Goal: Task Accomplishment & Management: Complete application form

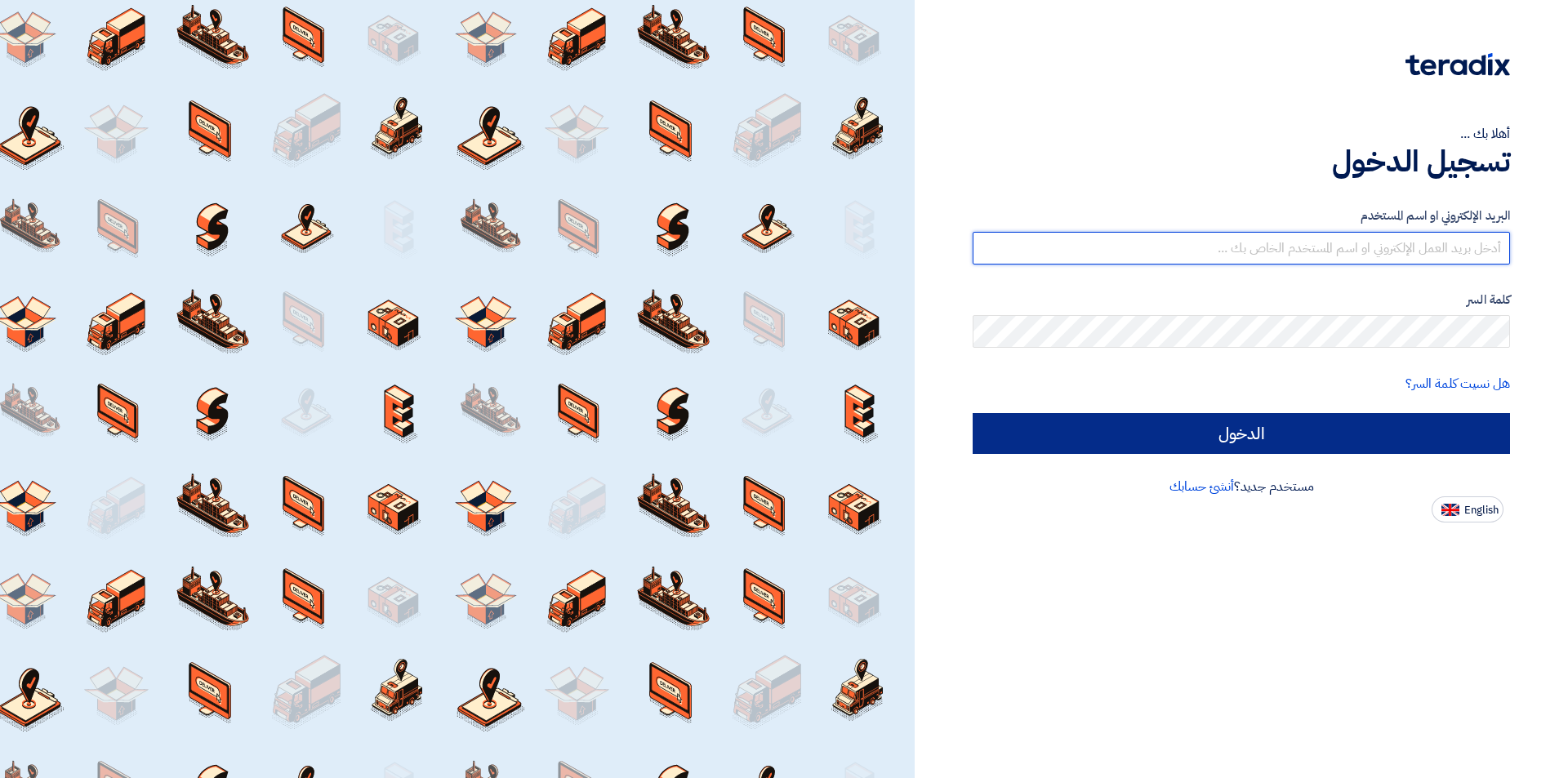
type input "[EMAIL_ADDRESS][DOMAIN_NAME]"
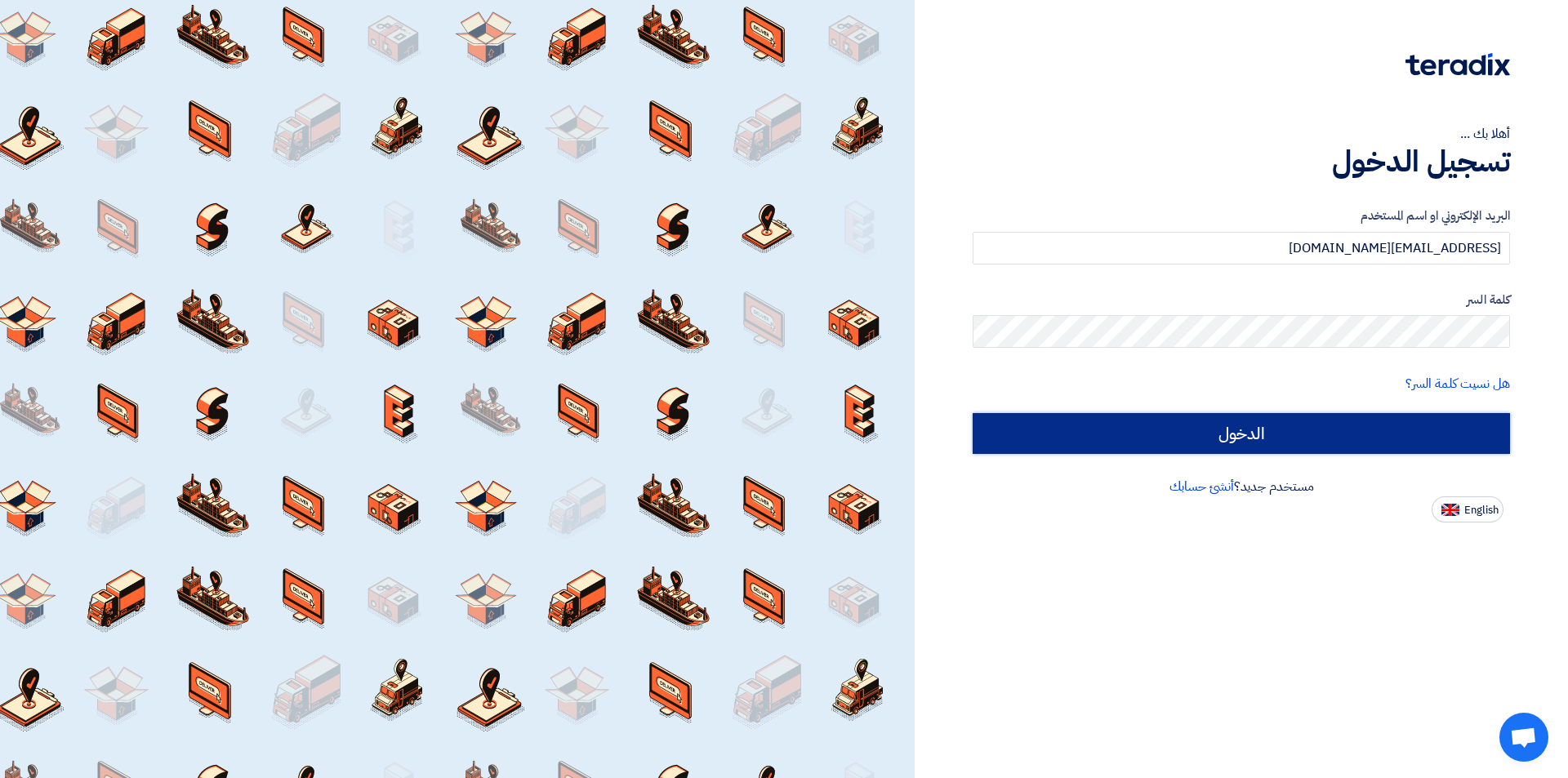
click at [1140, 442] on input "الدخول" at bounding box center [1241, 433] width 537 height 40
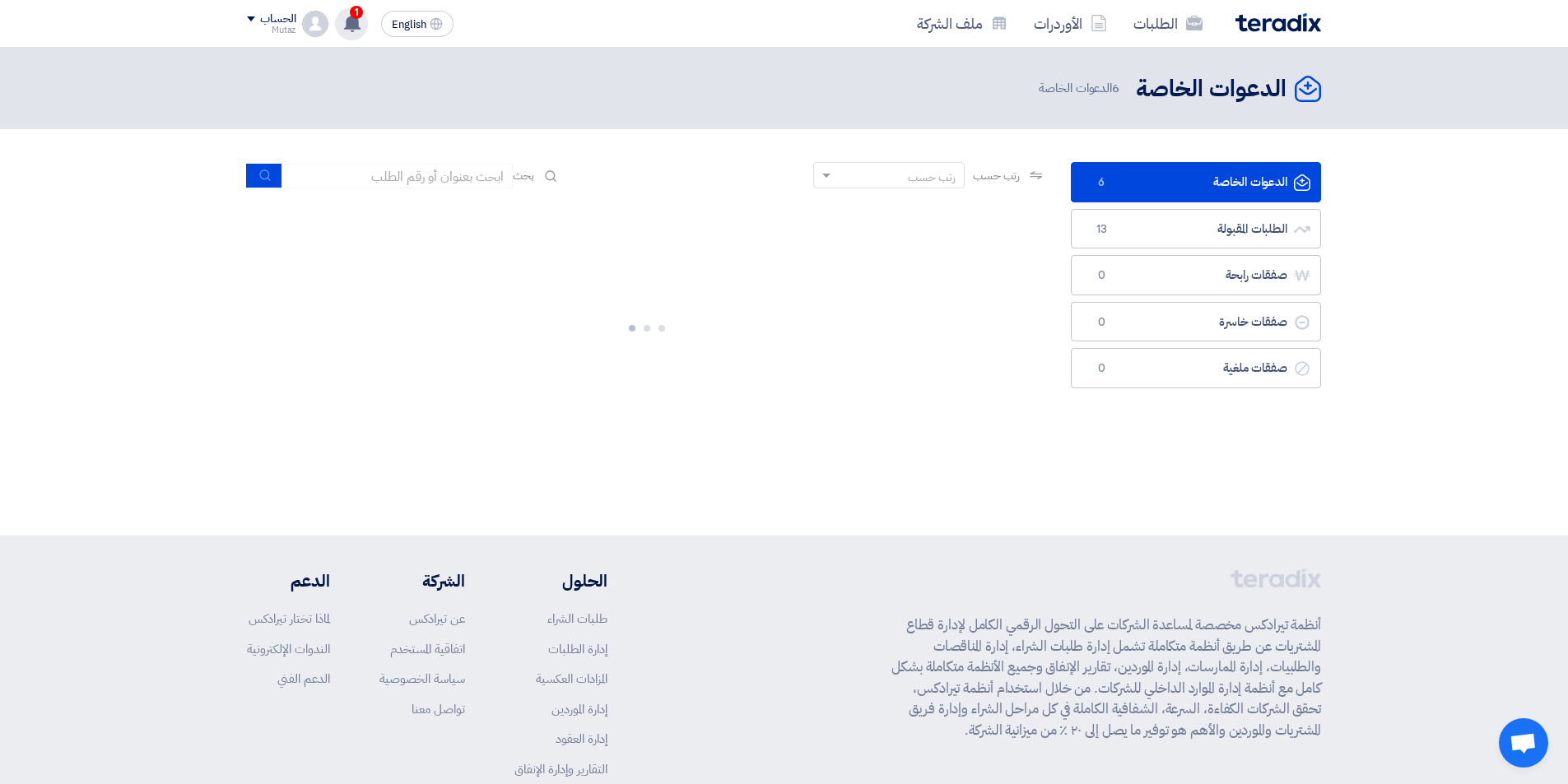
click at [363, 16] on div "1 تعديل جديد خاص بطلب شراء "Pipes & Fittings -911". 23 hours ago تم نشر طلب عرو…" at bounding box center [351, 24] width 33 height 33
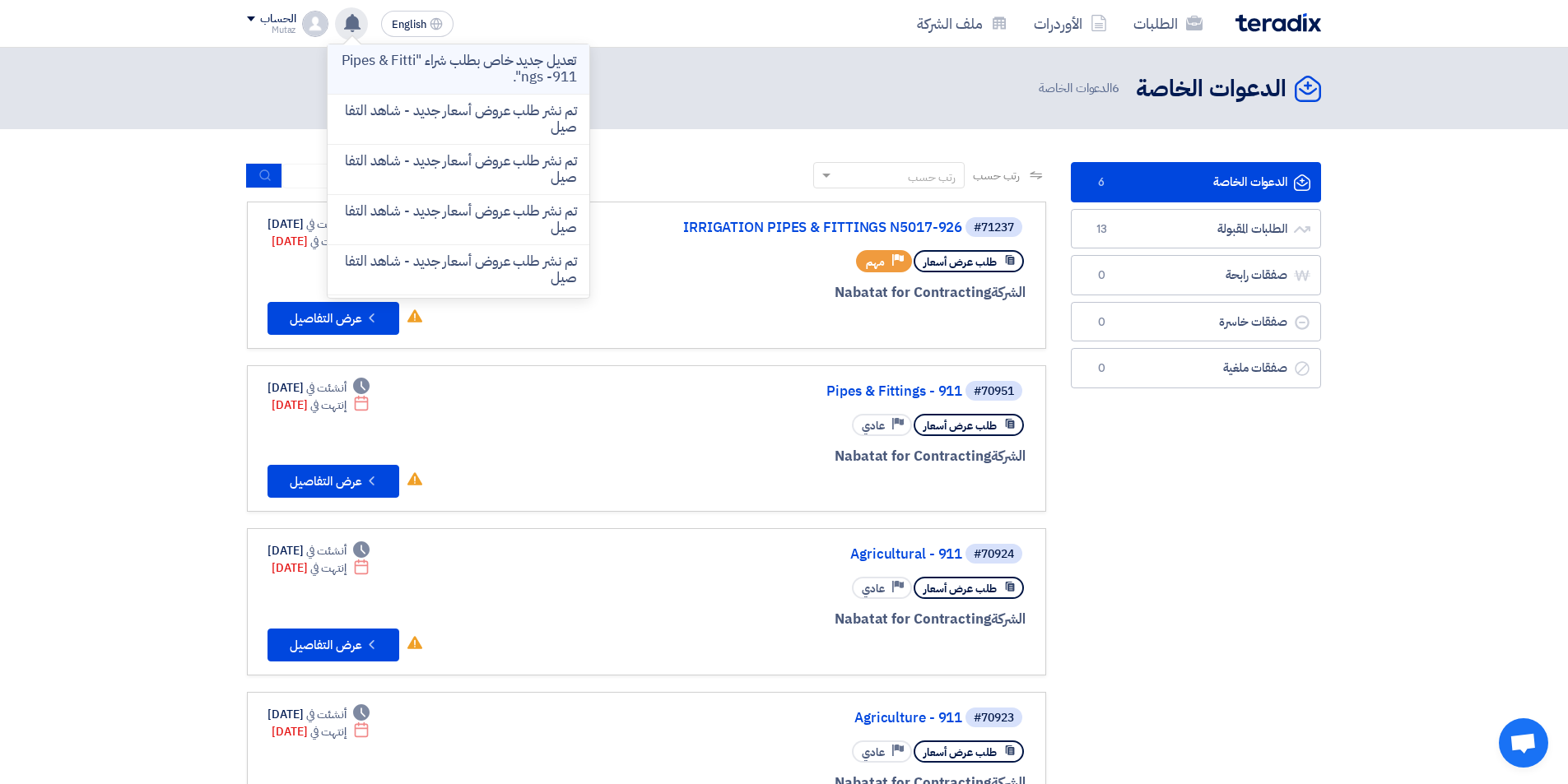
click at [470, 75] on p "تعديل جديد خاص بطلب شراء "Pipes & Fittings -911"." at bounding box center [458, 69] width 236 height 33
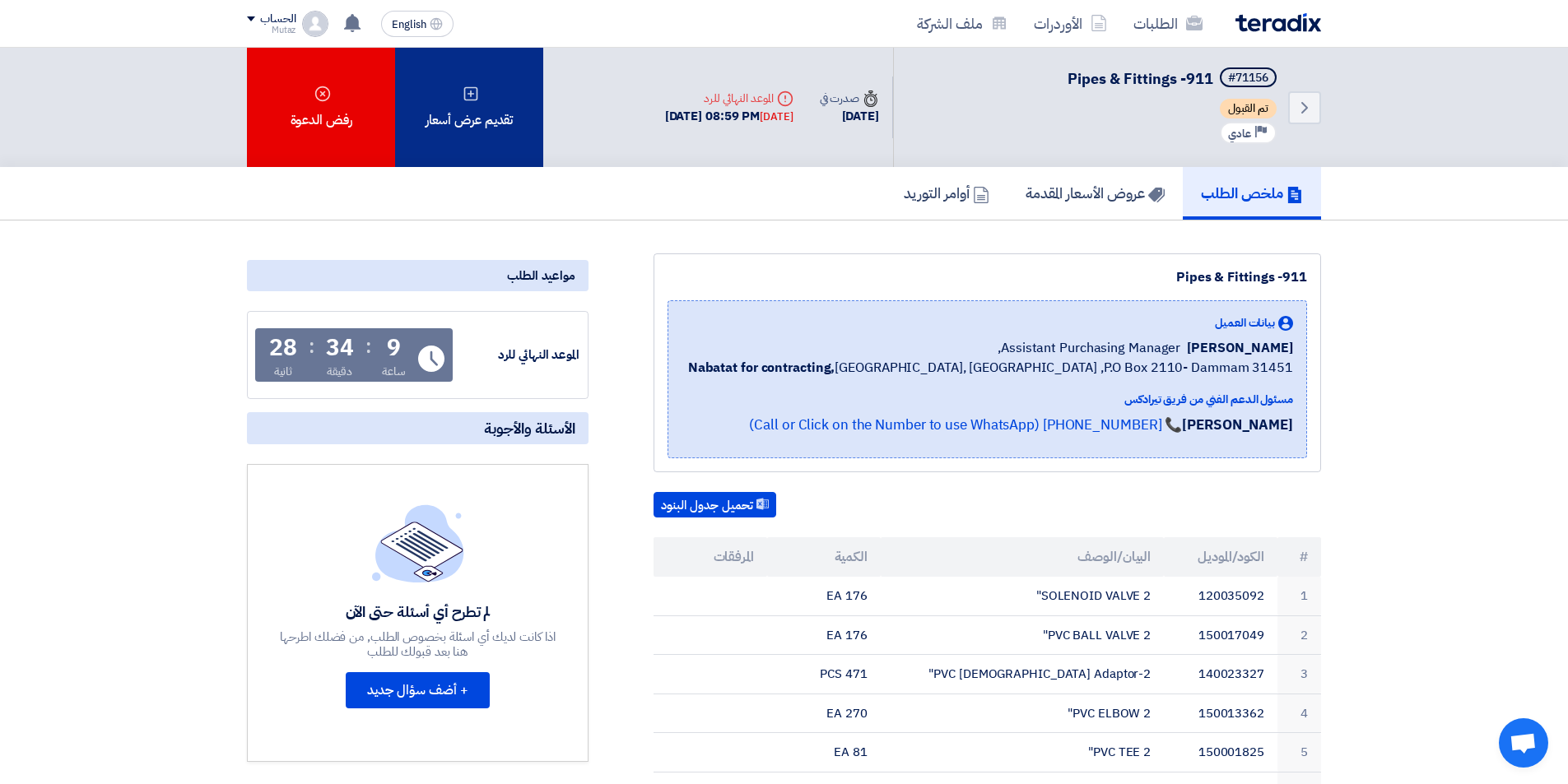
click at [470, 116] on div "تقديم عرض أسعار" at bounding box center [469, 107] width 148 height 119
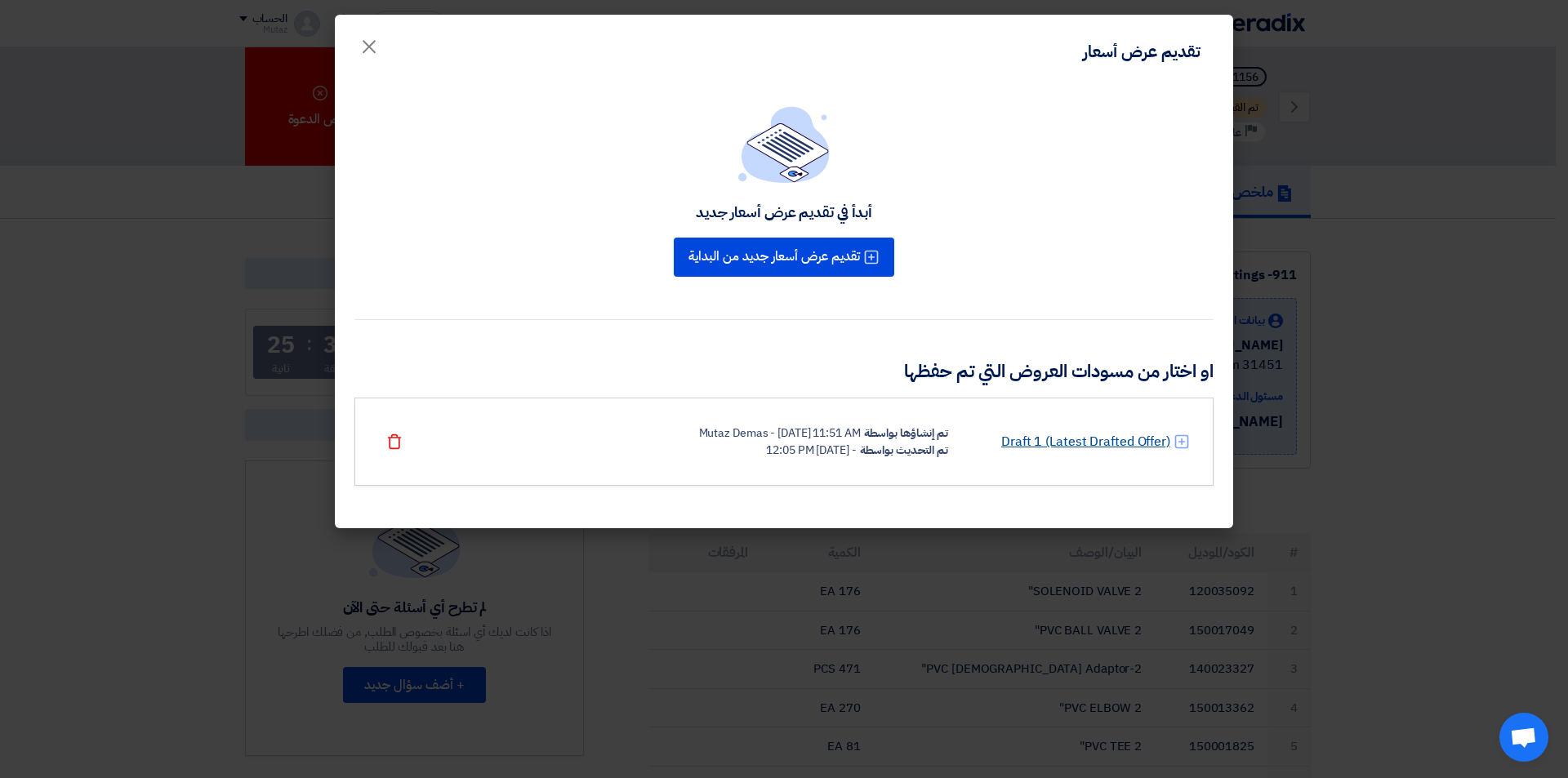
click at [1046, 438] on link "Draft 1 (Latest Drafted Offer)" at bounding box center [1086, 442] width 169 height 19
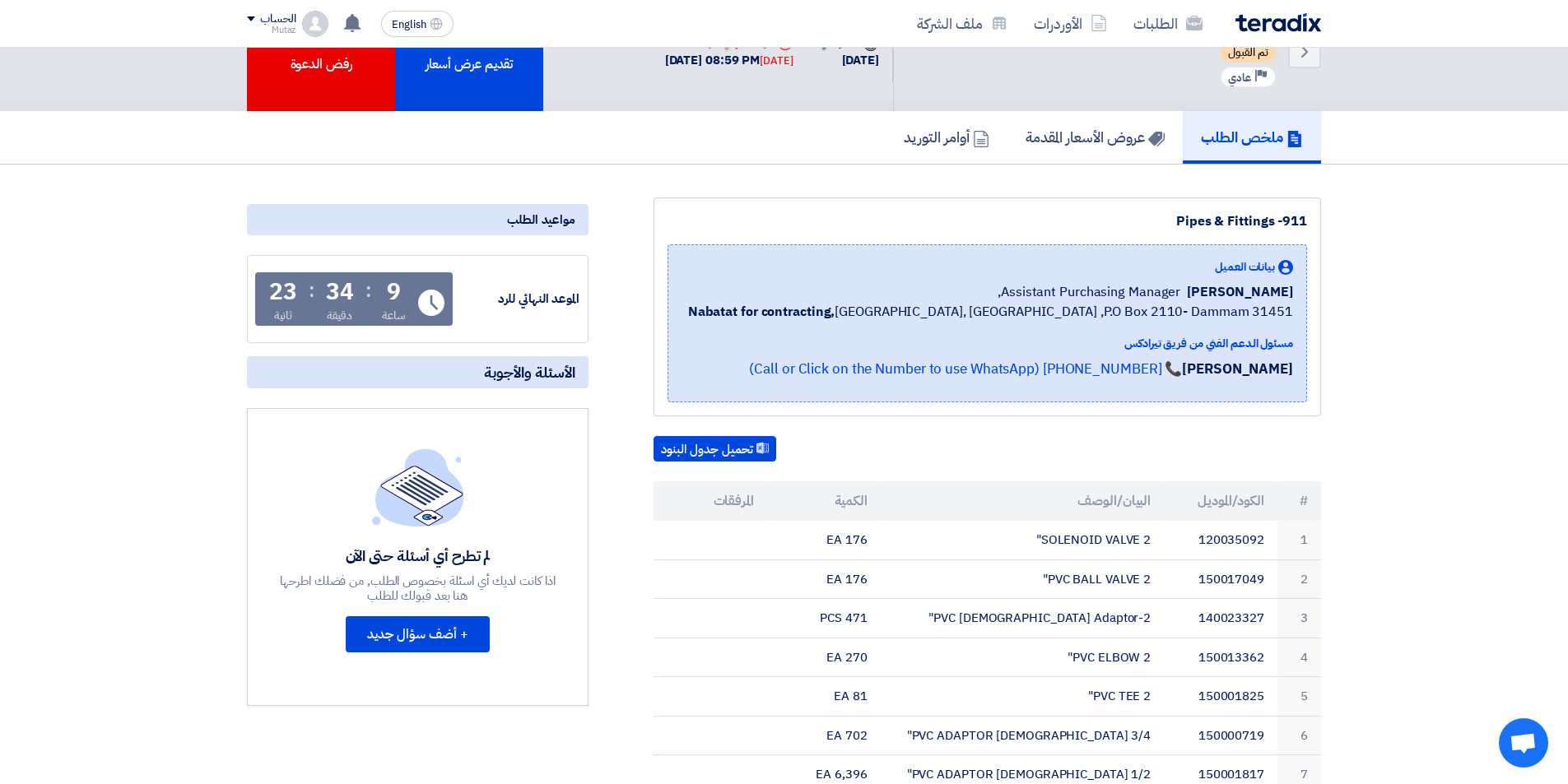
scroll to position [127, 0]
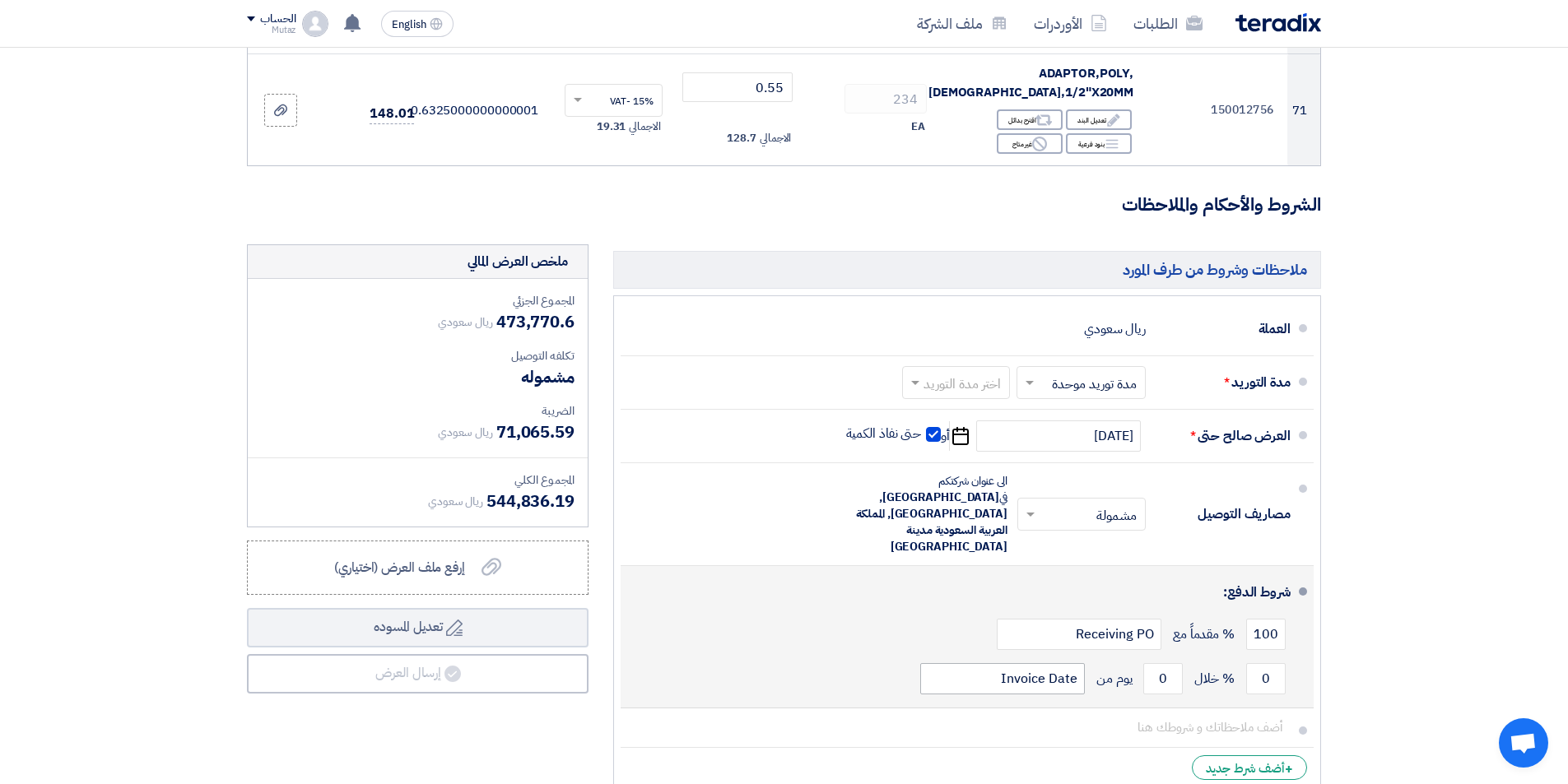
scroll to position [8395, 0]
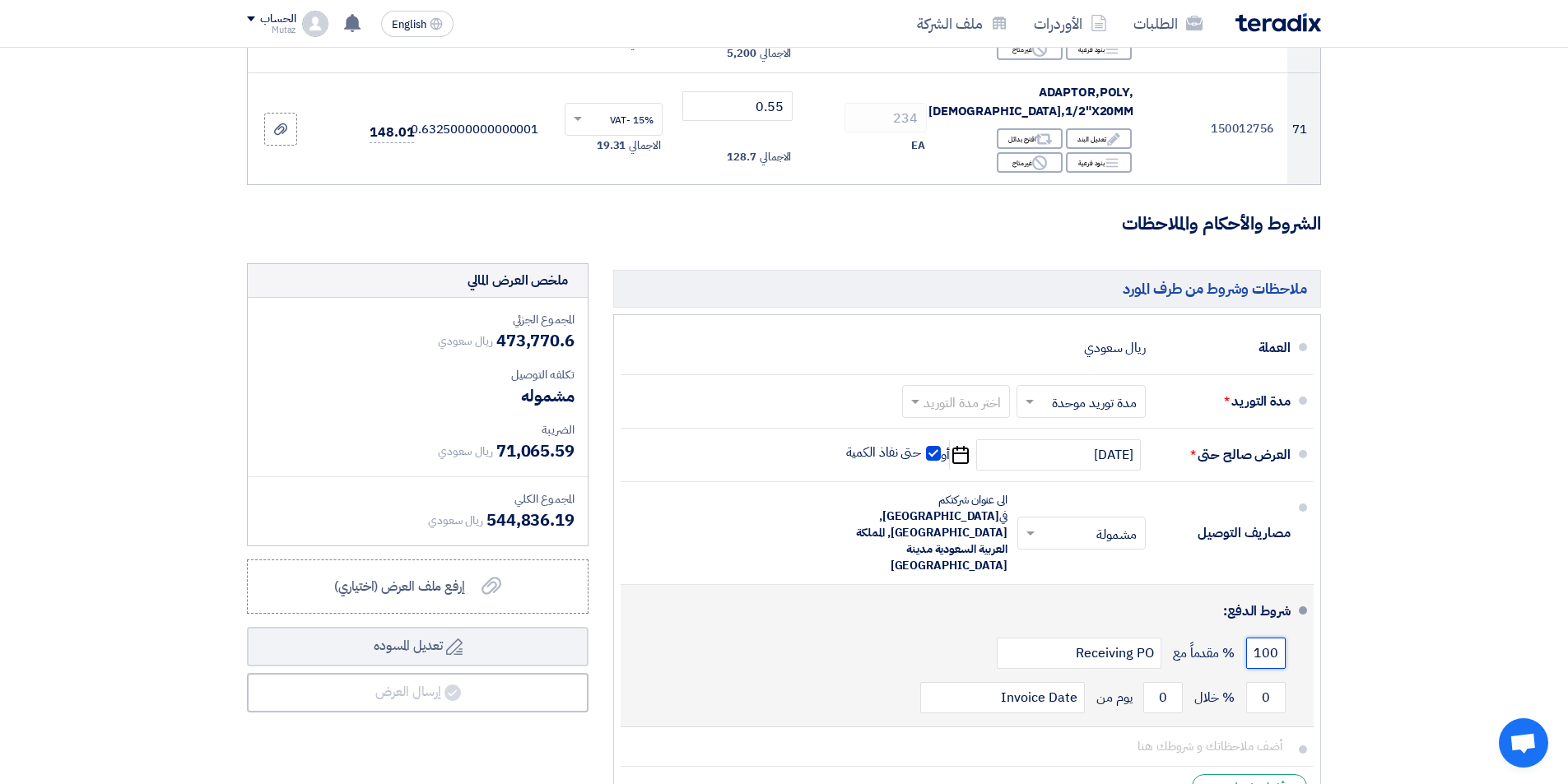
drag, startPoint x: 1247, startPoint y: 513, endPoint x: 1283, endPoint y: 513, distance: 36.0
click at [1283, 637] on input "100" at bounding box center [1265, 653] width 40 height 31
type input "20"
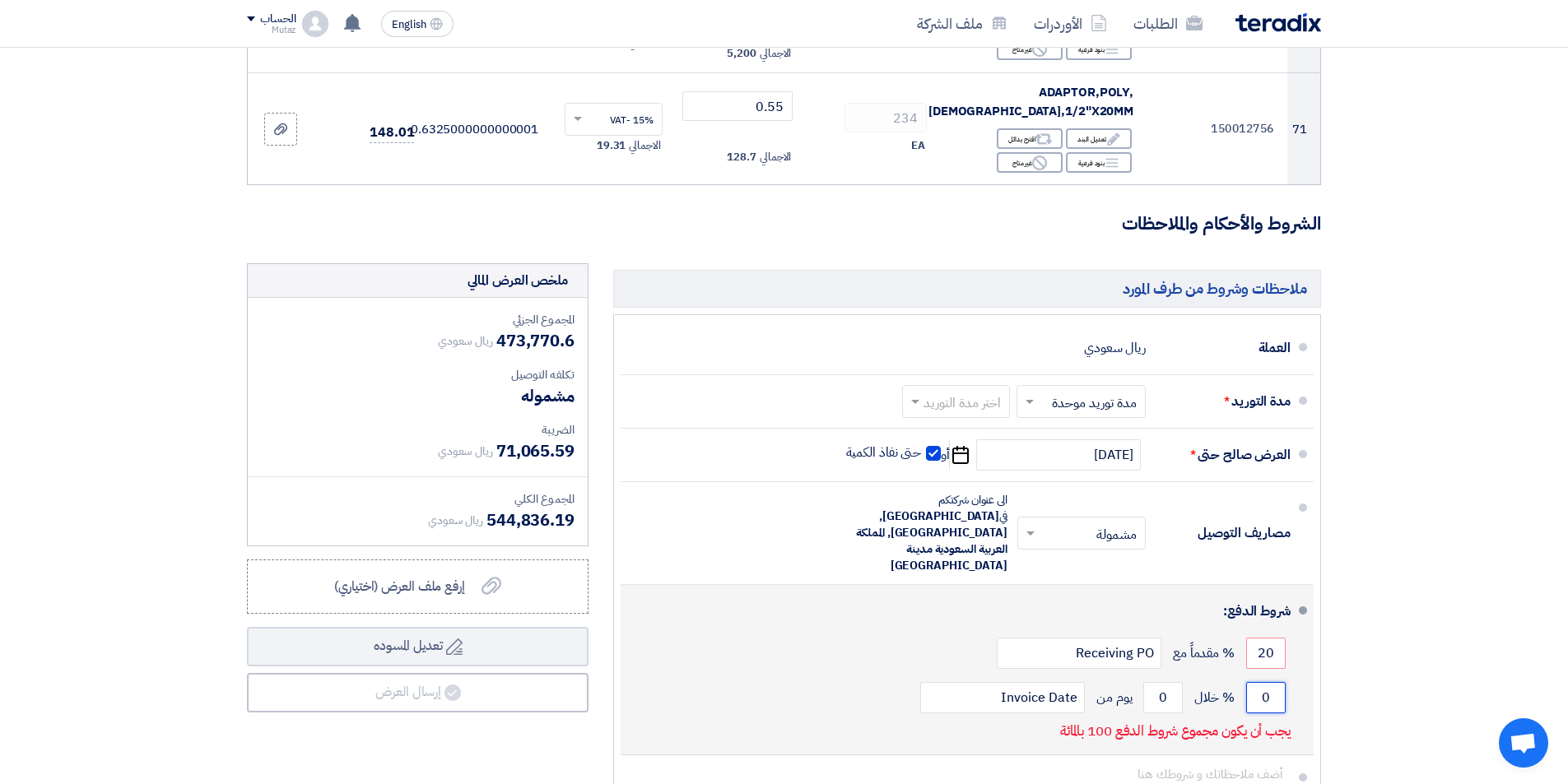
drag, startPoint x: 1253, startPoint y: 556, endPoint x: 1280, endPoint y: 557, distance: 27.0
click at [1280, 682] on input "0" at bounding box center [1265, 698] width 40 height 31
type input "80"
drag, startPoint x: 1169, startPoint y: 559, endPoint x: 1145, endPoint y: 559, distance: 24.0
click at [1145, 682] on input "0" at bounding box center [1162, 698] width 40 height 31
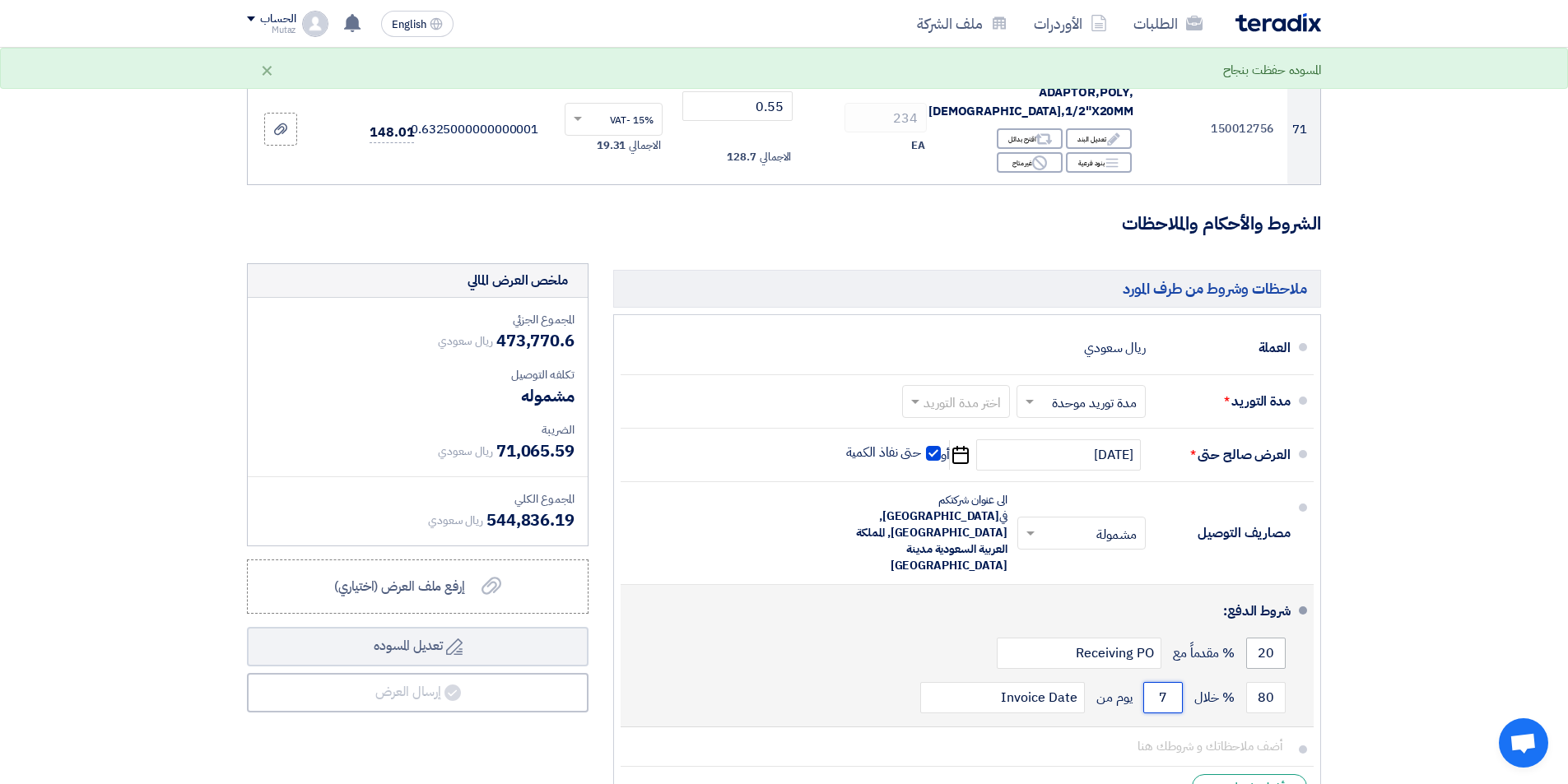
type input "7"
drag, startPoint x: 1275, startPoint y: 513, endPoint x: 1256, endPoint y: 508, distance: 19.6
click at [1256, 637] on input "20" at bounding box center [1265, 653] width 40 height 31
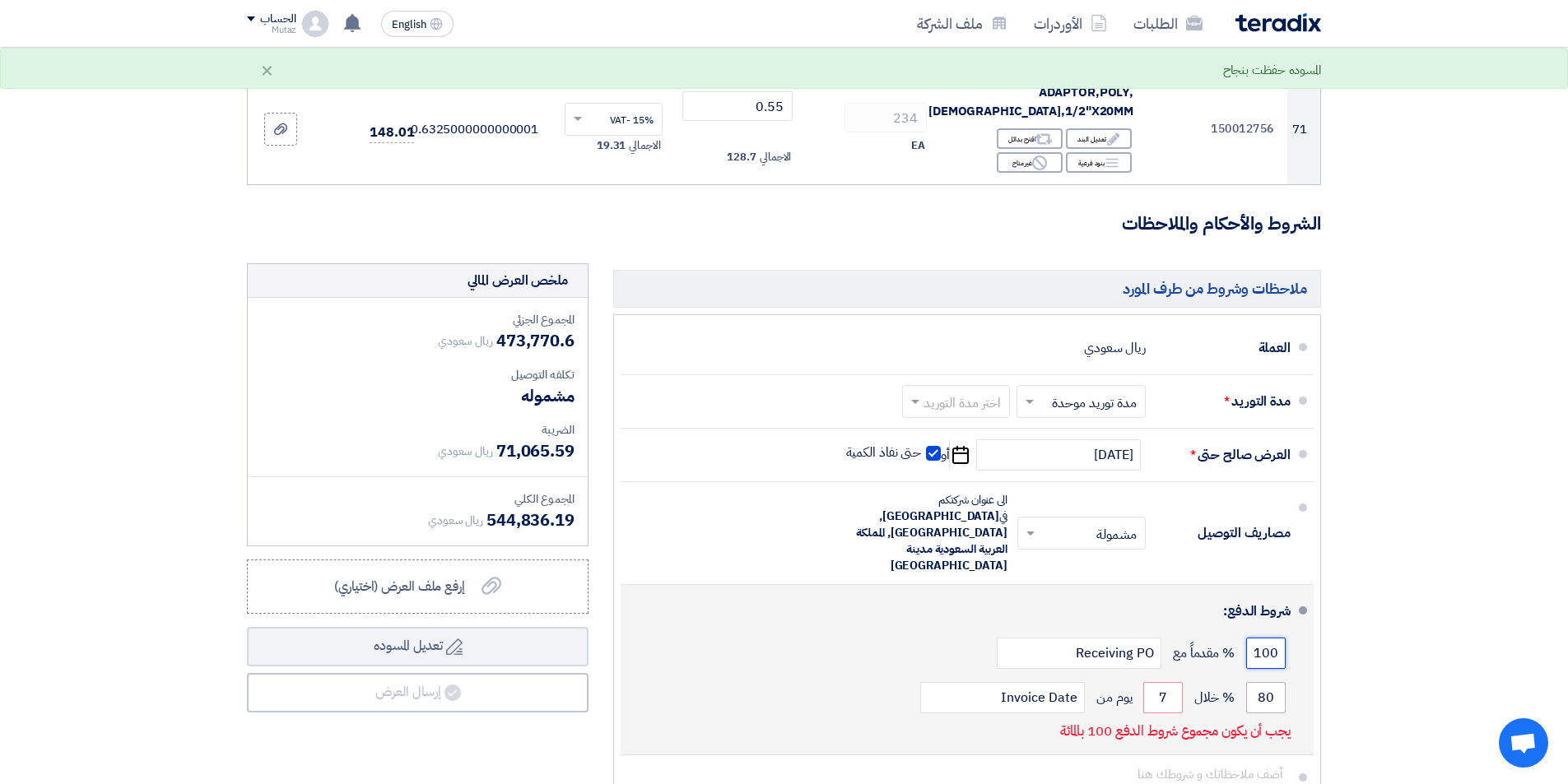
type input "100"
drag, startPoint x: 1279, startPoint y: 556, endPoint x: 1236, endPoint y: 553, distance: 43.1
click at [1237, 675] on div "80 % خلال 7 يوم من Invoice Date" at bounding box center [962, 698] width 657 height 45
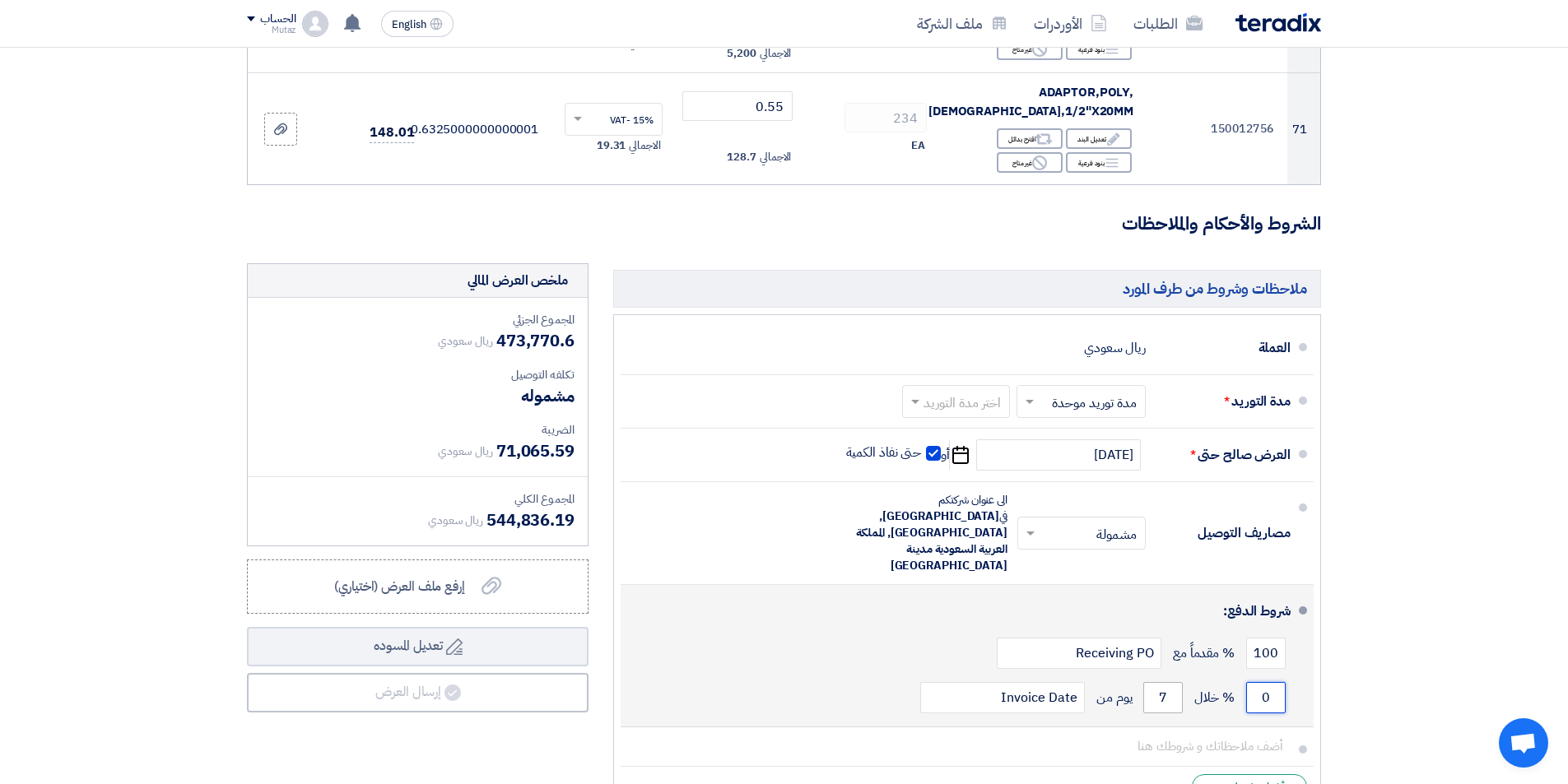
type input "0"
drag, startPoint x: 1157, startPoint y: 562, endPoint x: 1145, endPoint y: 564, distance: 12.2
click at [1145, 682] on input "7" at bounding box center [1162, 698] width 40 height 31
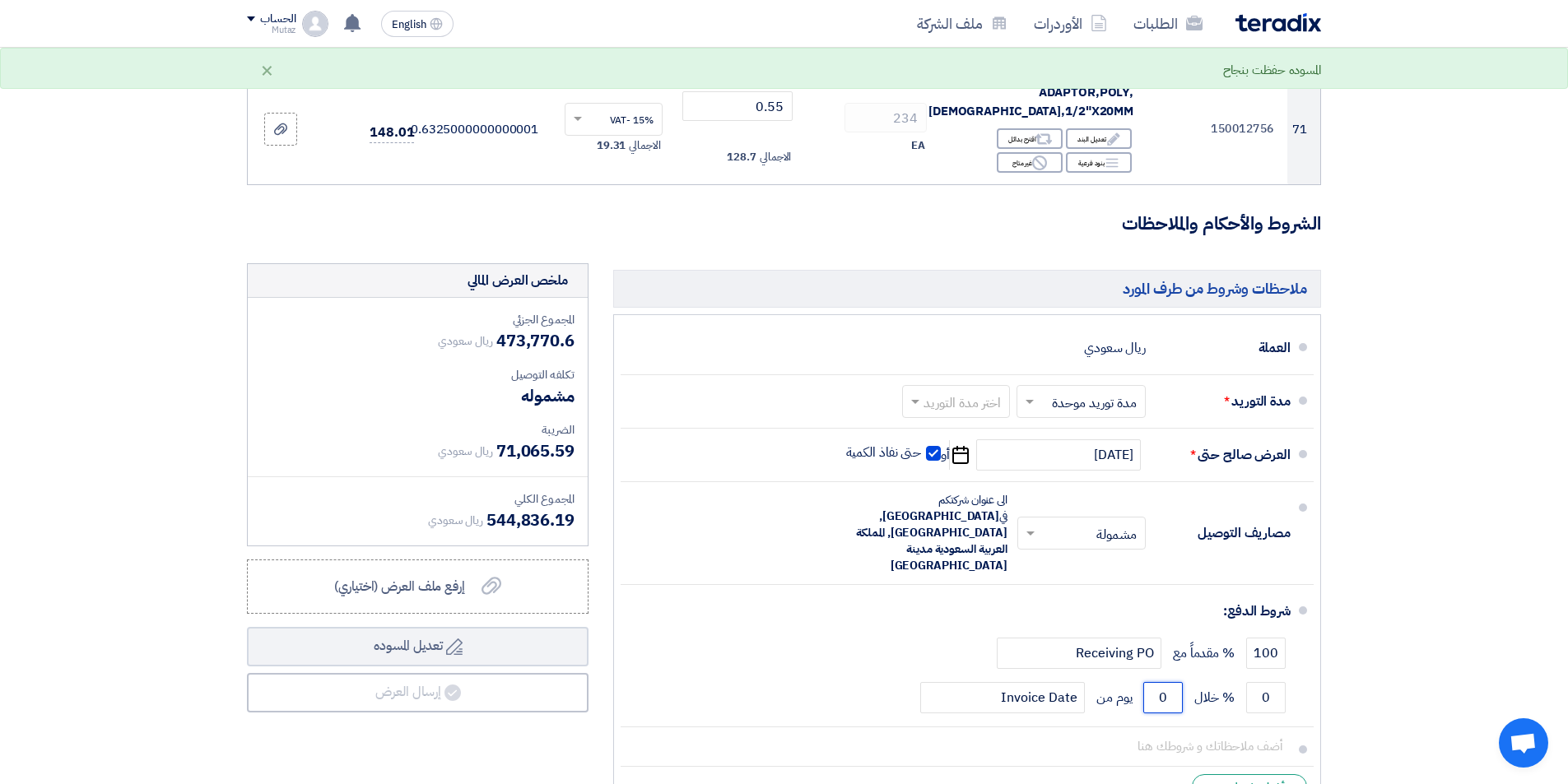
type input "0"
click at [1027, 768] on li "+ أضف شرط جديد" at bounding box center [967, 787] width 693 height 40
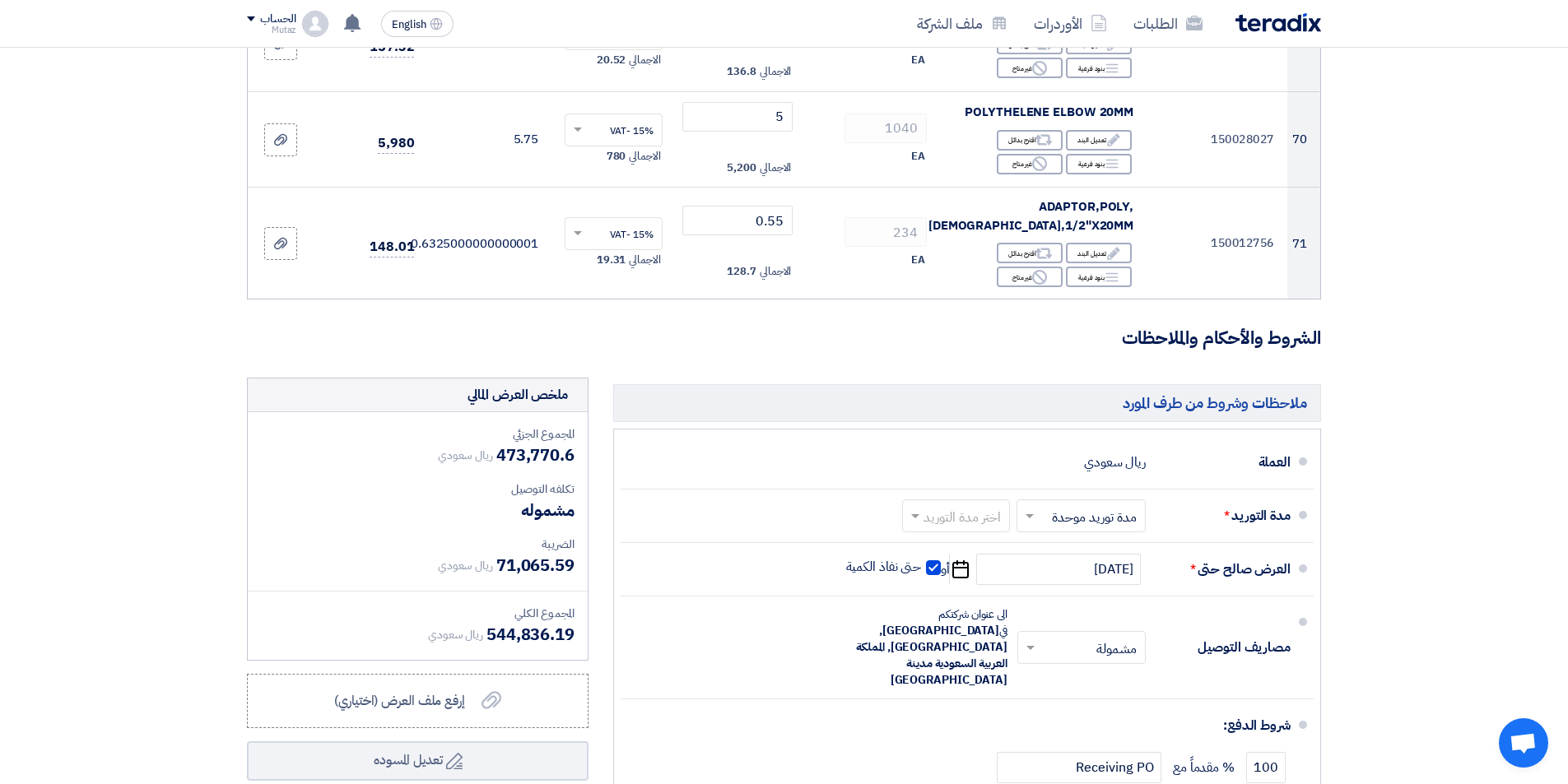
scroll to position [8146, 0]
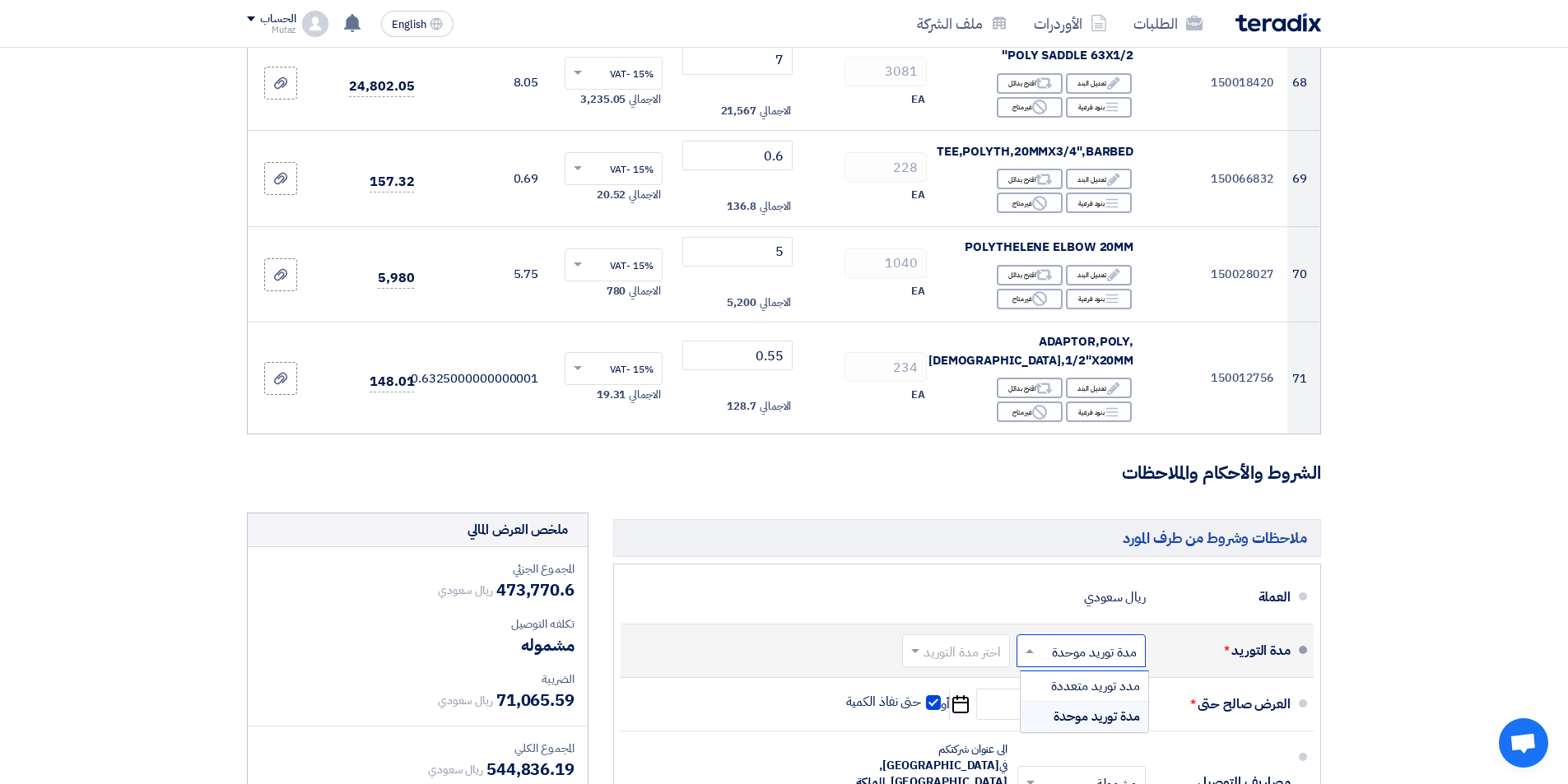
click at [1108, 640] on input "text" at bounding box center [1077, 652] width 121 height 24
click at [1045, 640] on input "text" at bounding box center [1077, 652] width 121 height 24
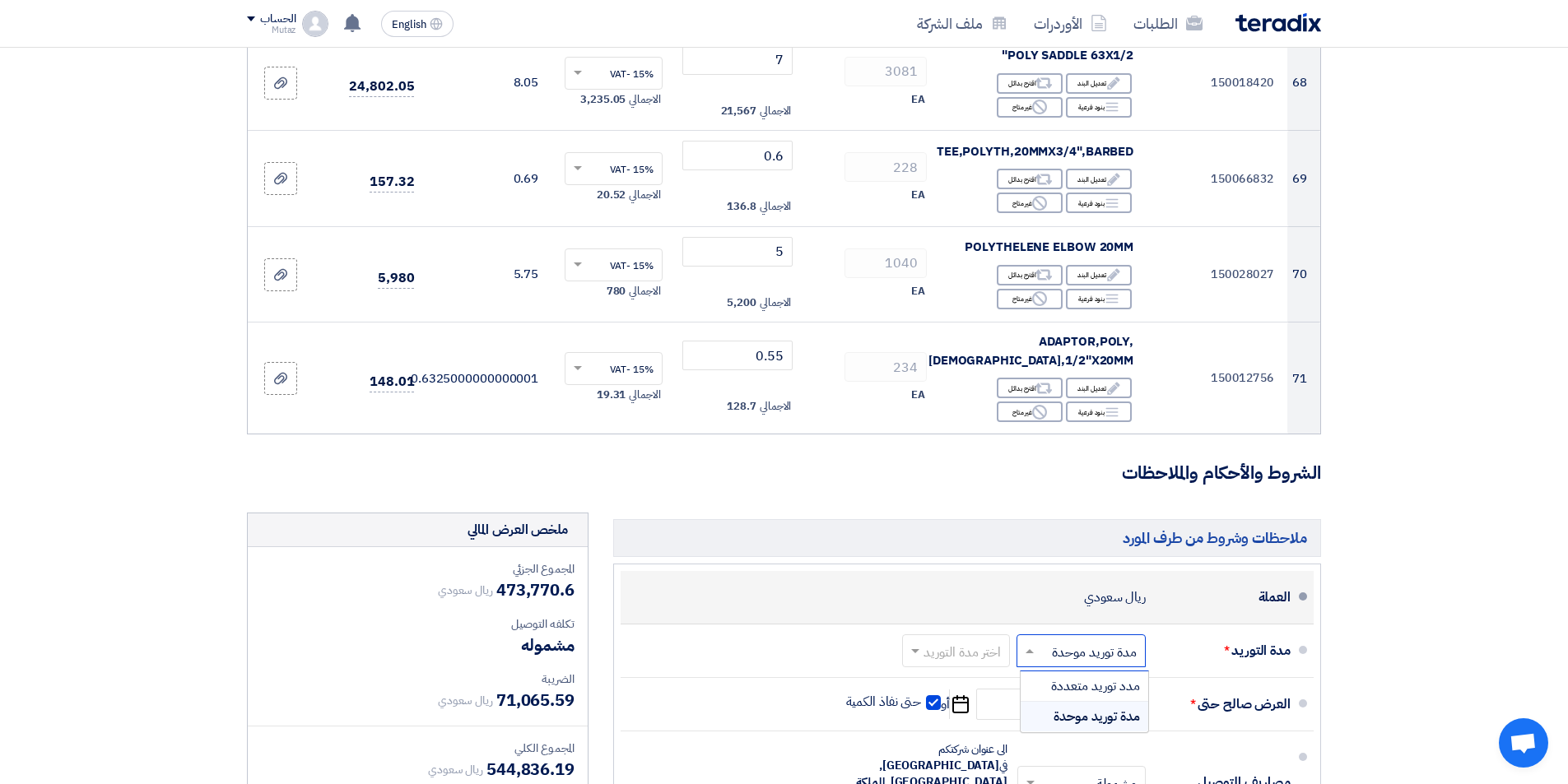
click at [741, 572] on li "العملة ريال سعودي" at bounding box center [967, 598] width 693 height 53
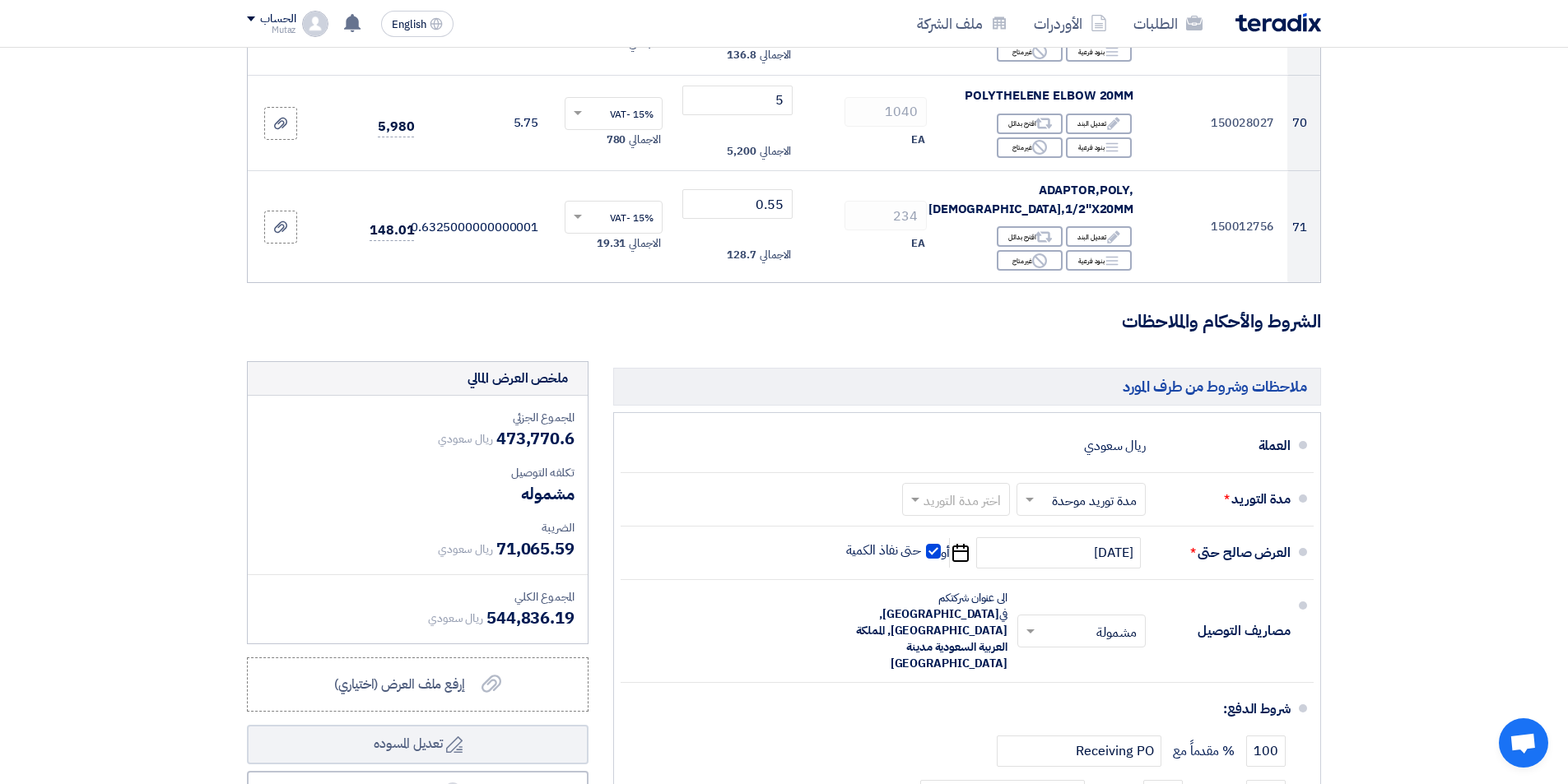
scroll to position [8311, 0]
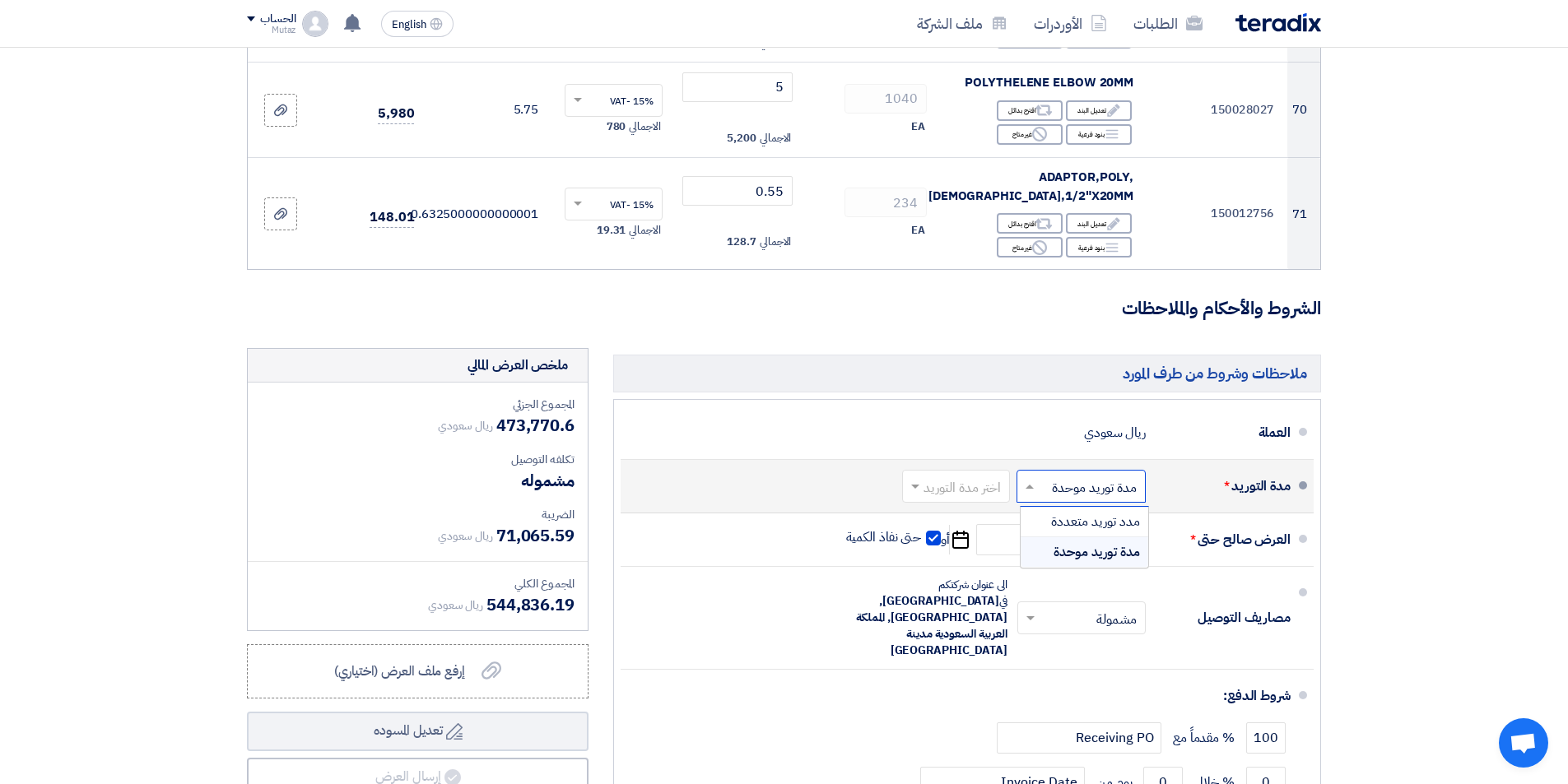
click at [1042, 470] on div "اختر مدة التوريد × مدة توريد موحدة ×" at bounding box center [1081, 486] width 129 height 33
click at [1052, 512] on span "مدد توريد متعددة" at bounding box center [1095, 522] width 89 height 19
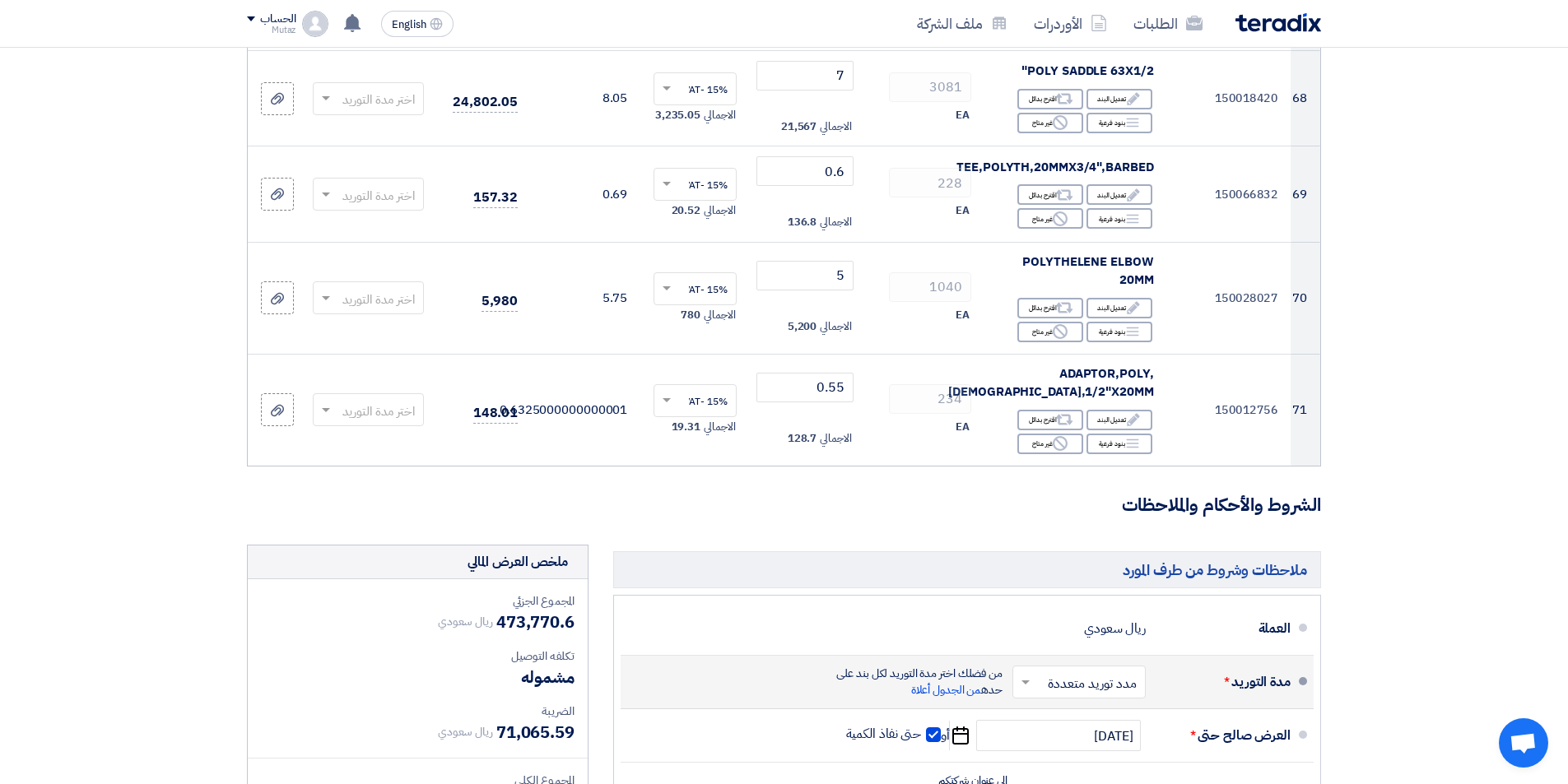
scroll to position [8444, 0]
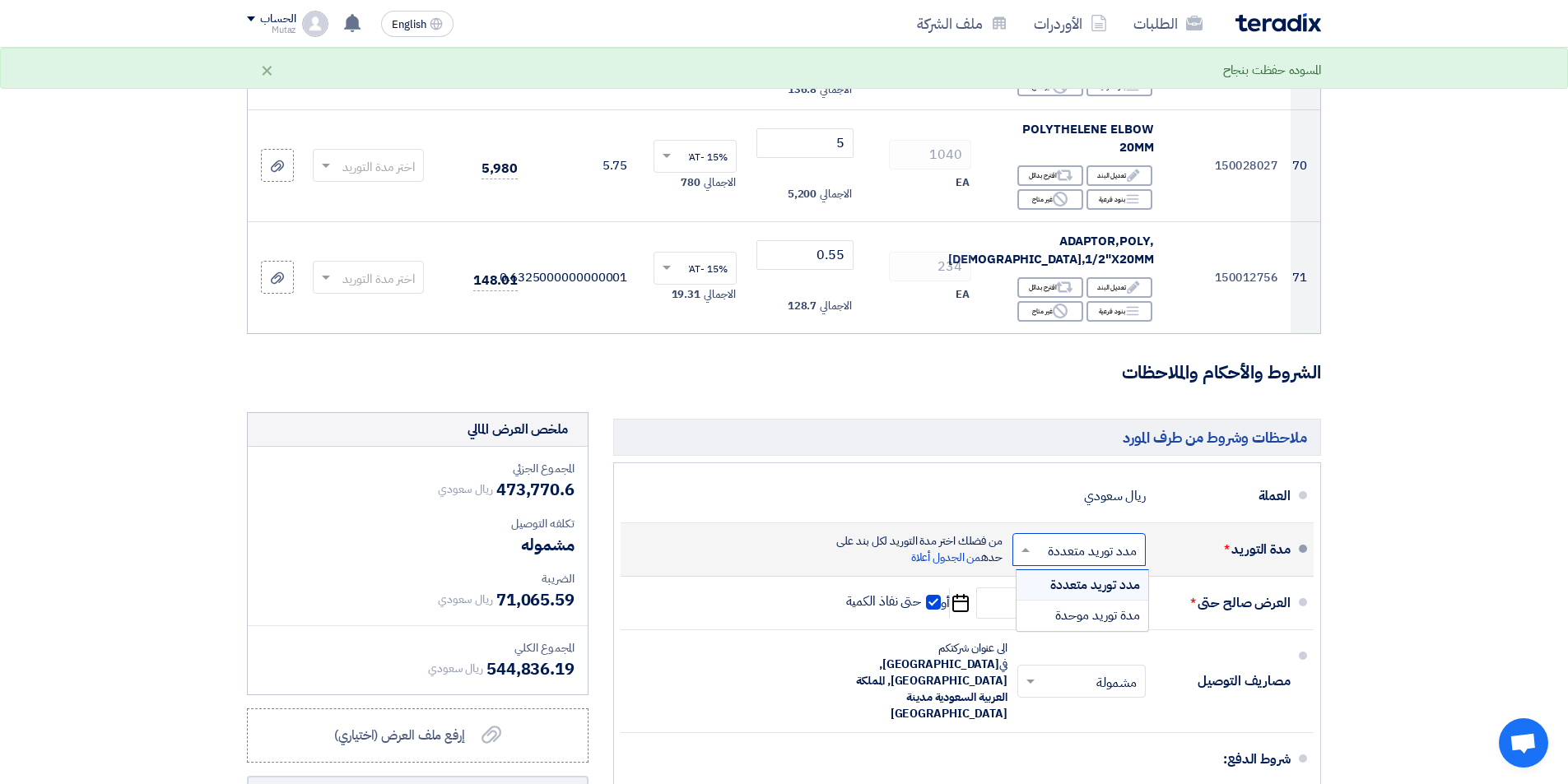
click at [1082, 539] on div at bounding box center [1079, 550] width 132 height 24
click at [1087, 601] on div "مدة توريد موحدة" at bounding box center [1083, 615] width 132 height 30
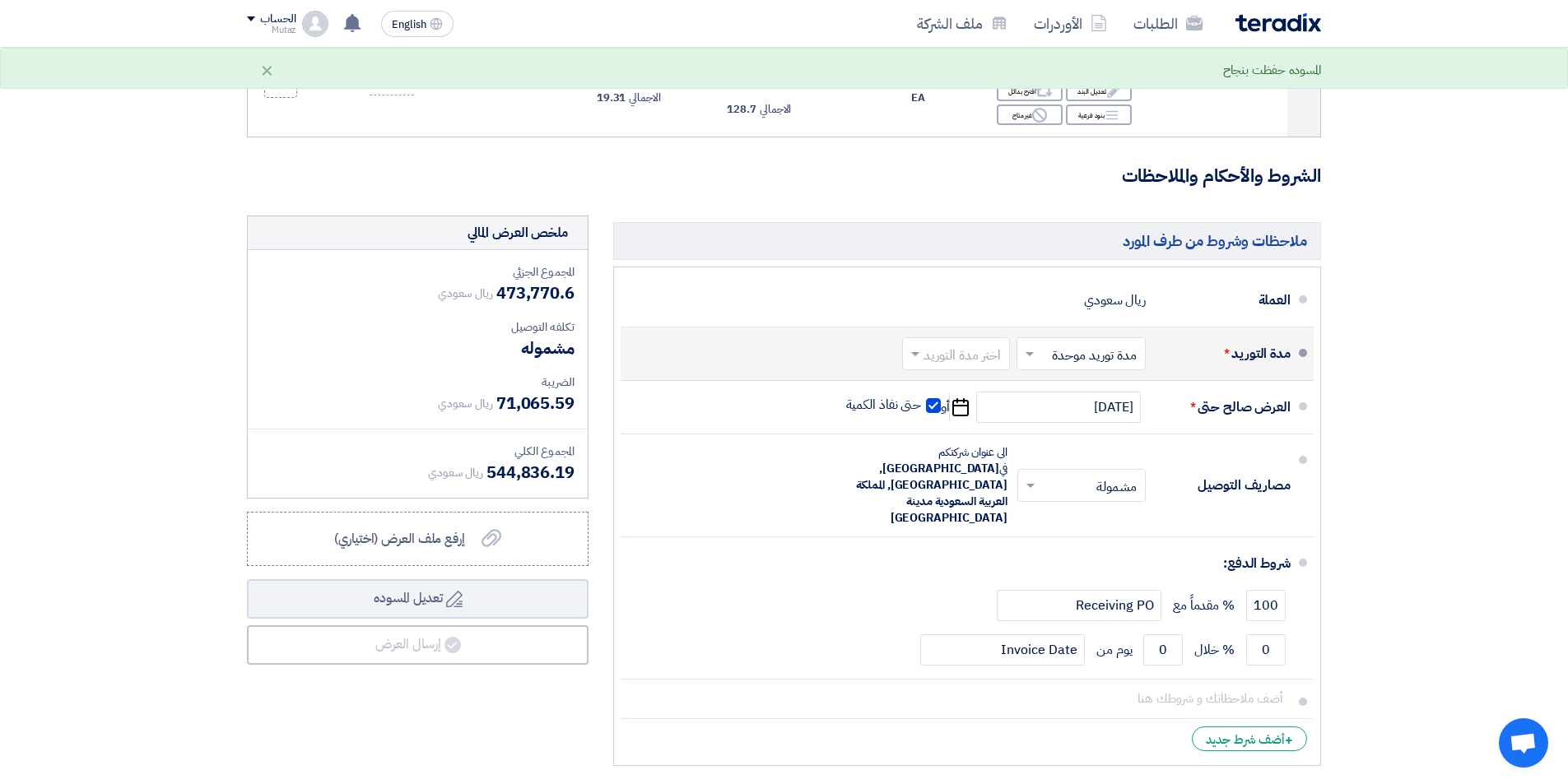
scroll to position [8311, 0]
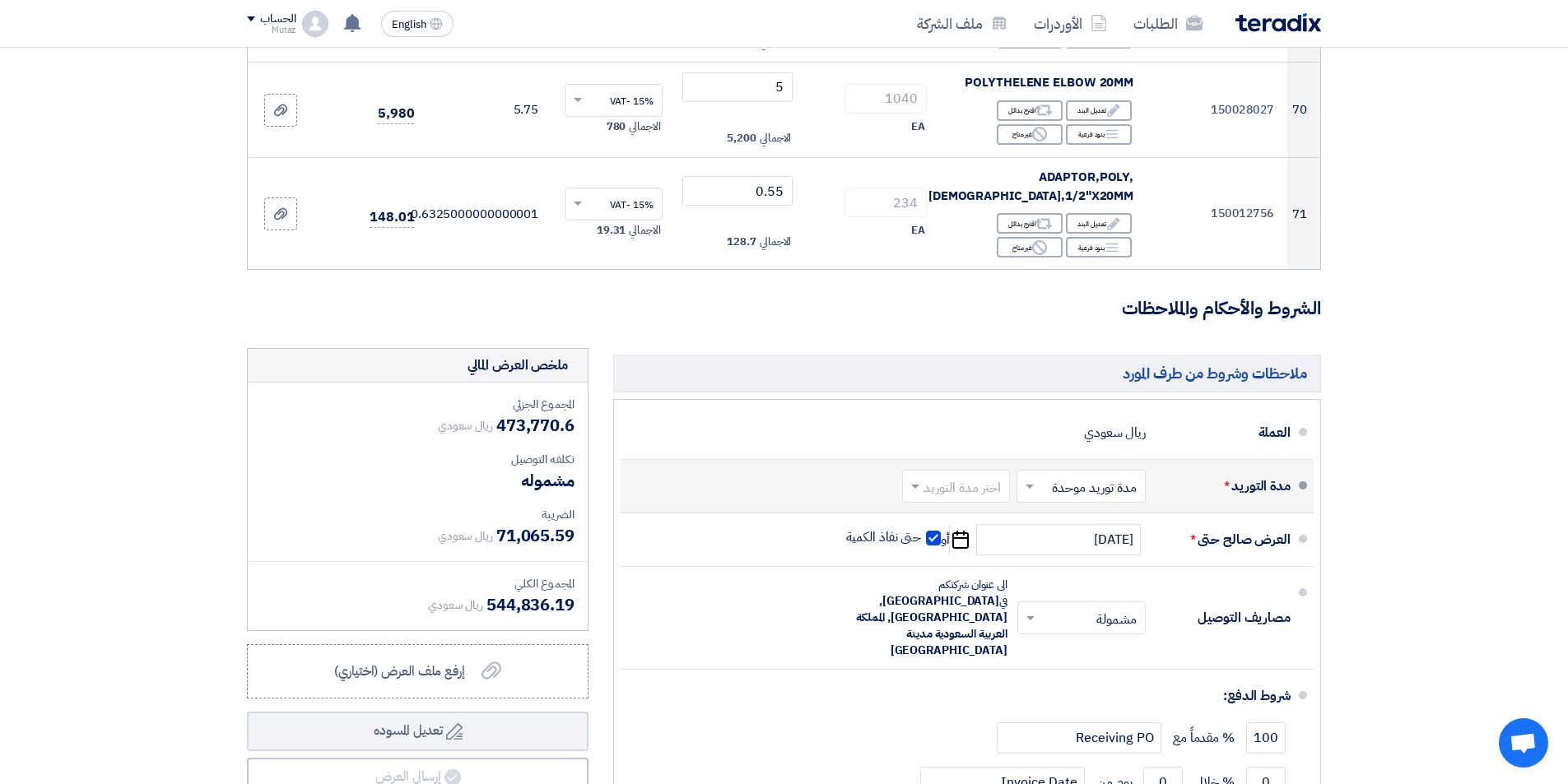
click at [1088, 475] on input "text" at bounding box center [1077, 487] width 121 height 24
click at [944, 475] on input "text" at bounding box center [953, 487] width 100 height 24
click at [958, 512] on span "(1-2) أيام" at bounding box center [979, 522] width 50 height 19
click at [963, 475] on input "text" at bounding box center [959, 487] width 86 height 24
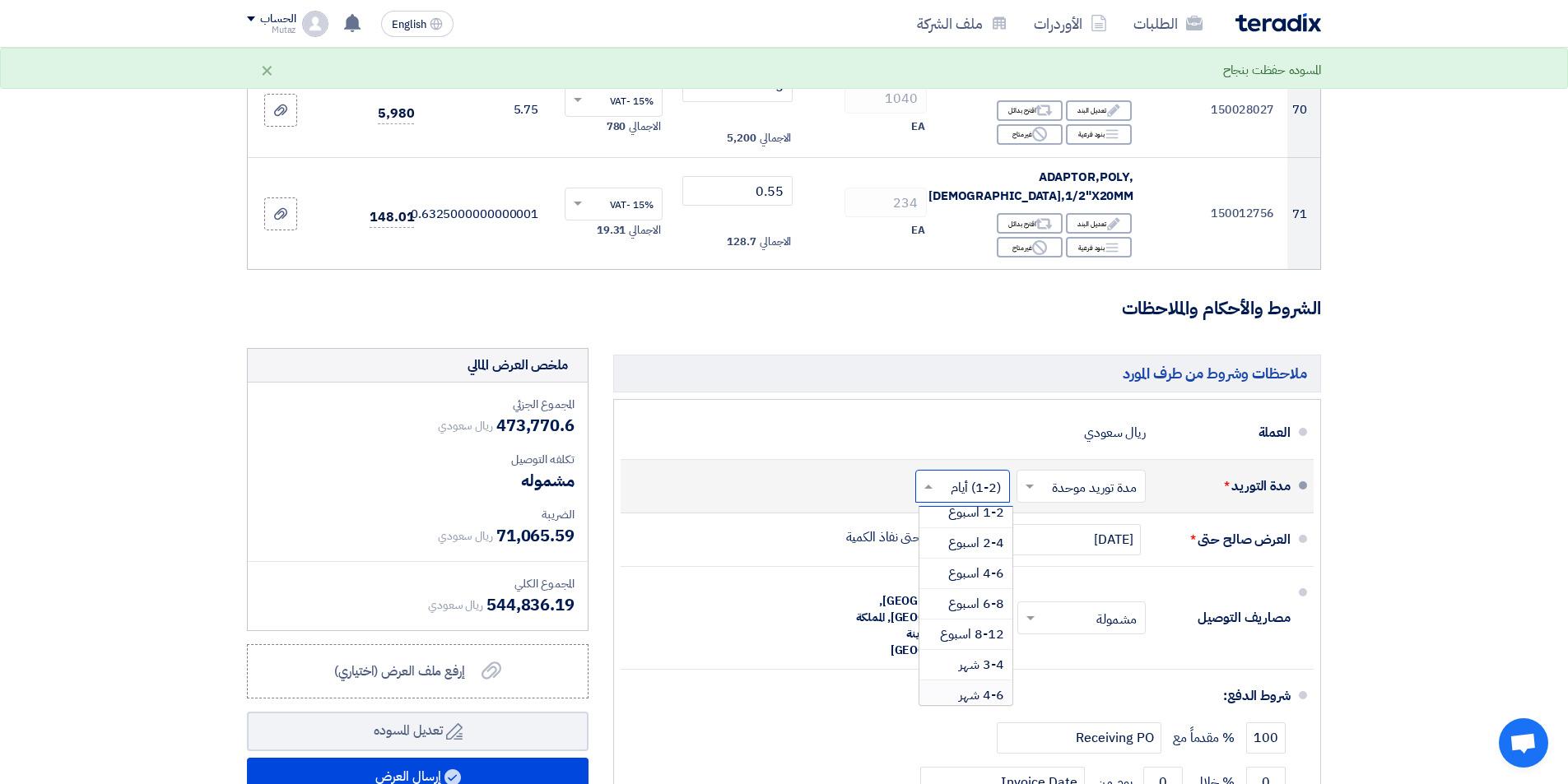
scroll to position [54, 0]
click at [967, 579] on span "4-6 اسبوع" at bounding box center [976, 589] width 56 height 19
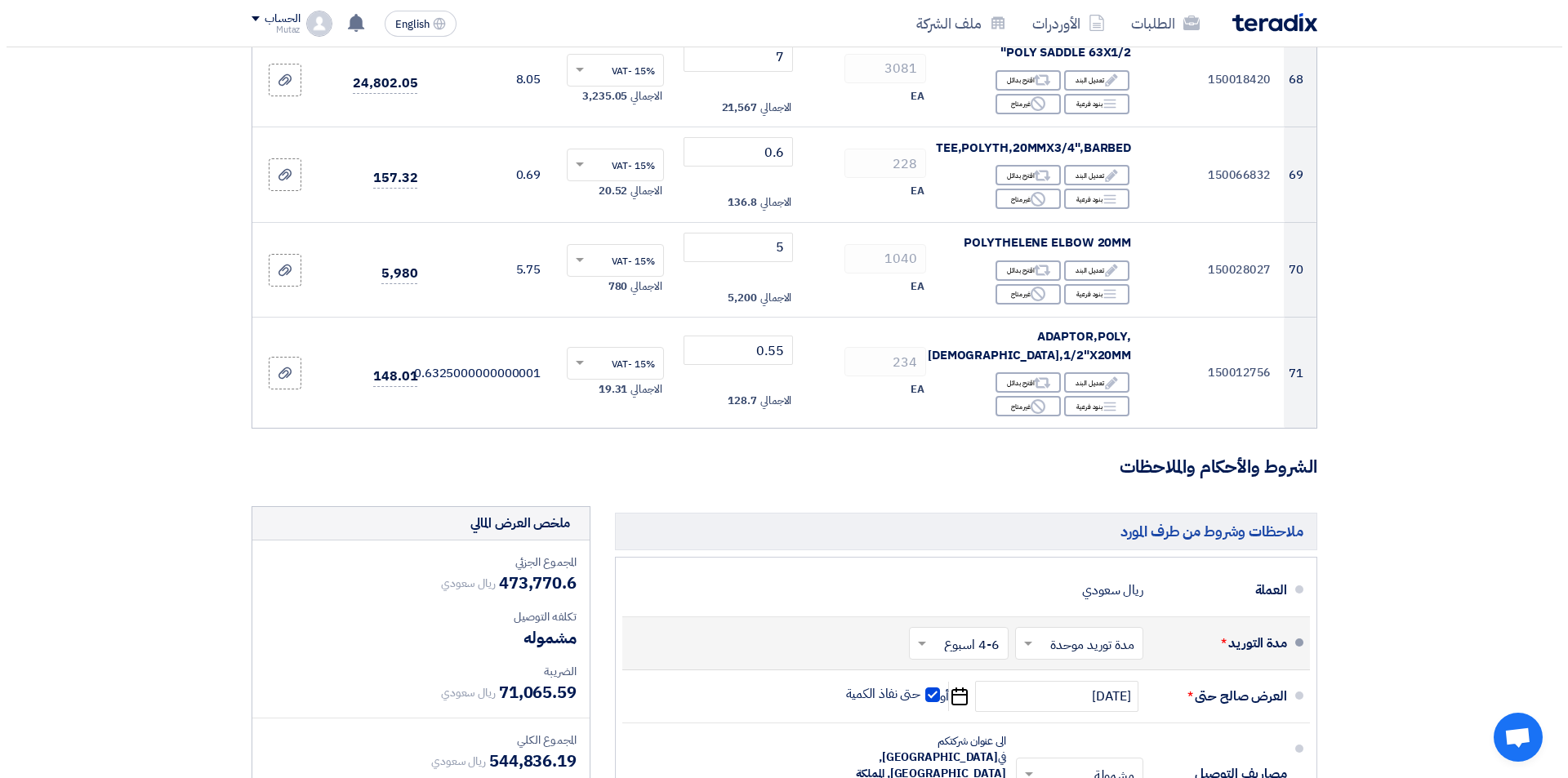
scroll to position [8658, 0]
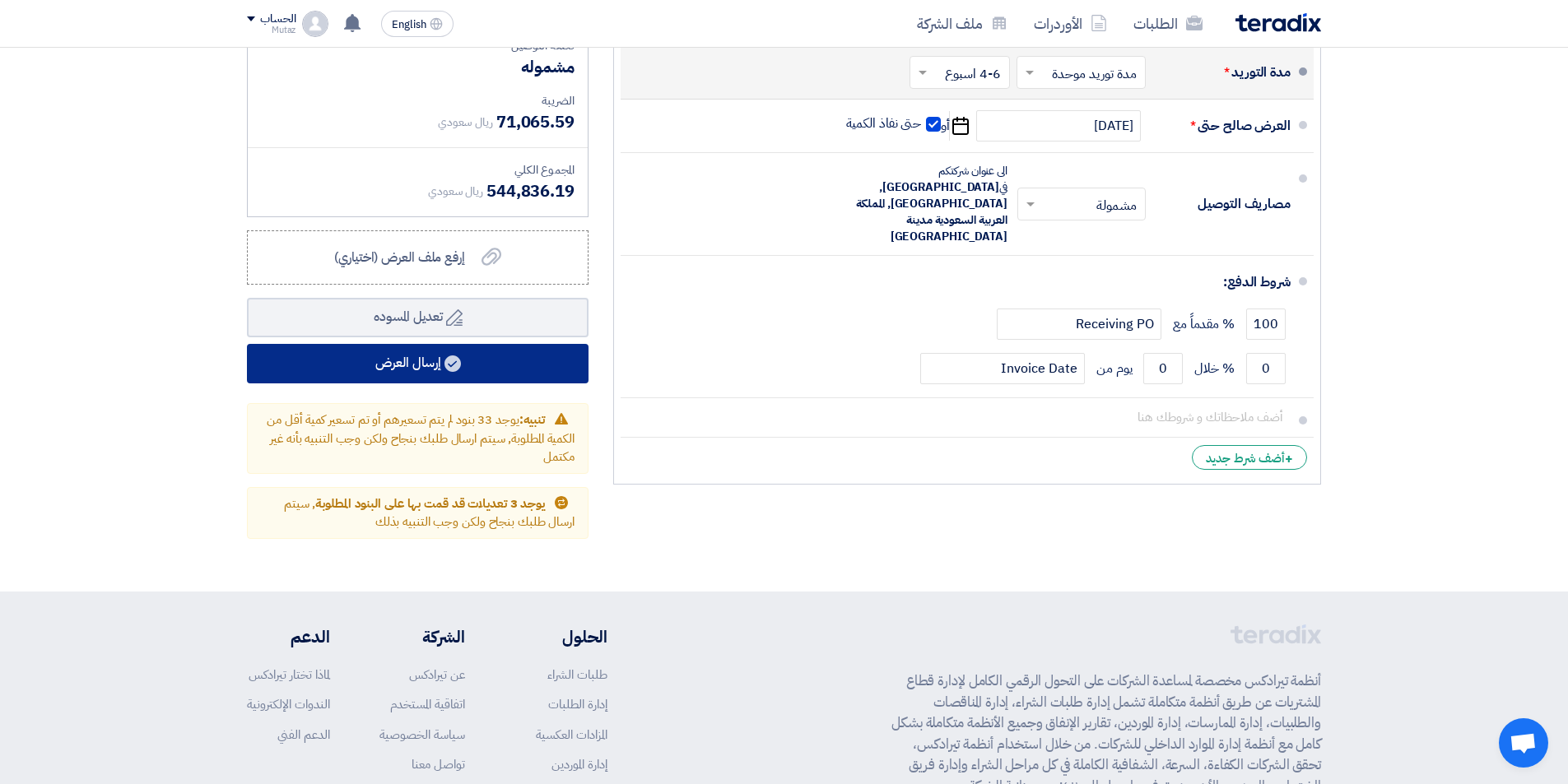
click at [478, 344] on button "إرسال العرض" at bounding box center [417, 364] width 342 height 40
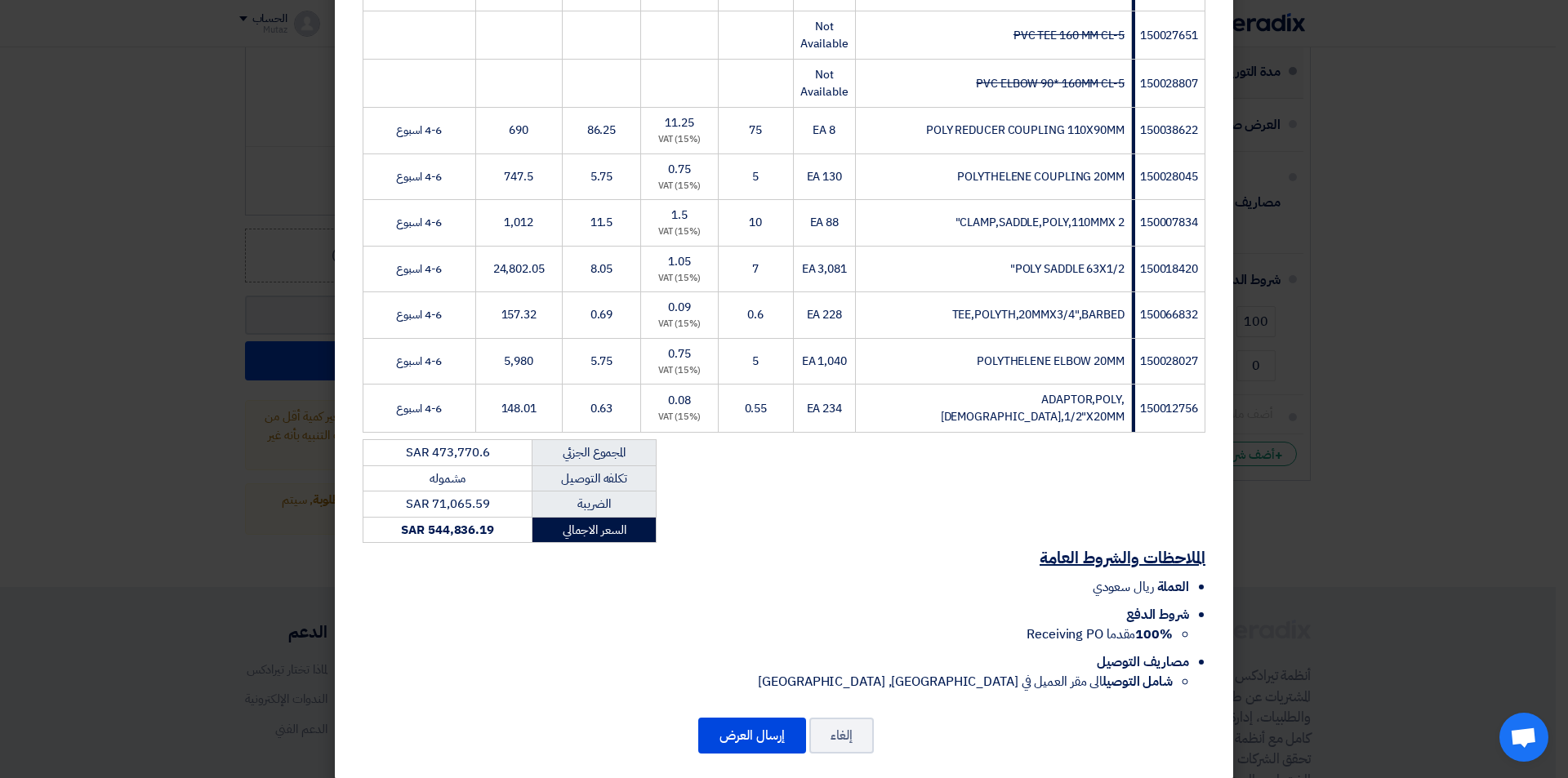
scroll to position [3254, 0]
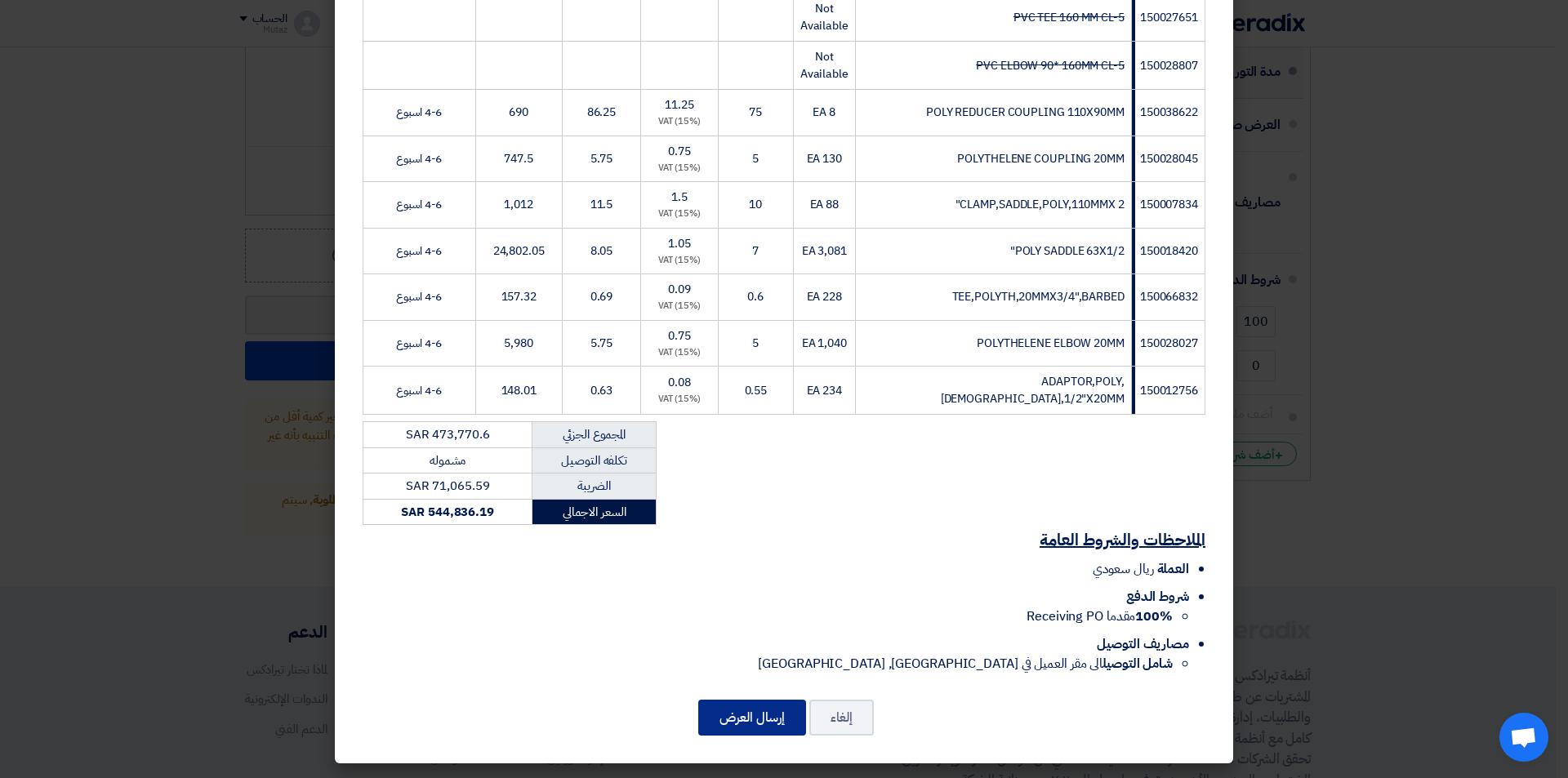
click at [761, 720] on button "إرسال العرض" at bounding box center [752, 717] width 108 height 36
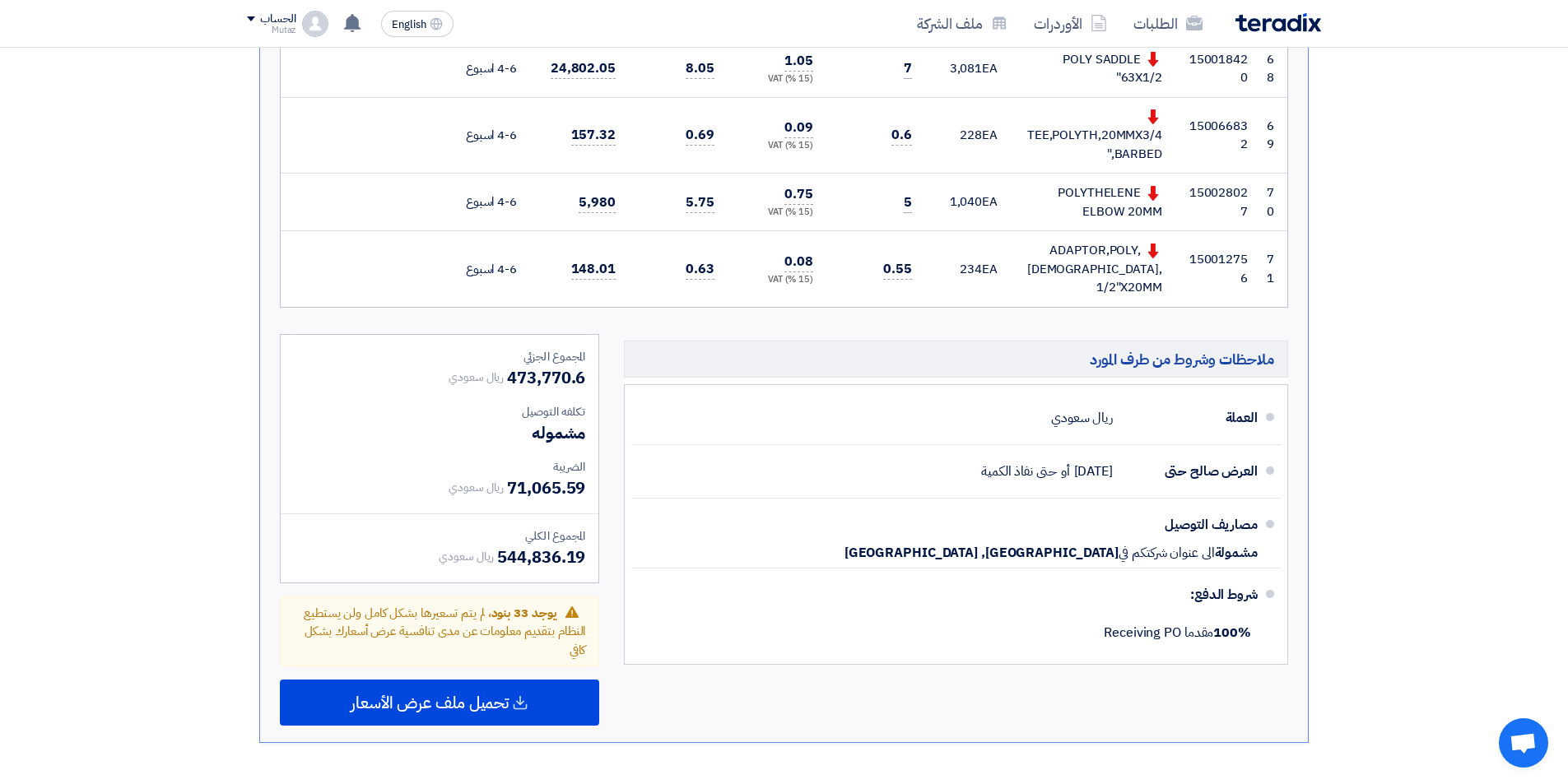
scroll to position [5433, 0]
